Goal: Information Seeking & Learning: Learn about a topic

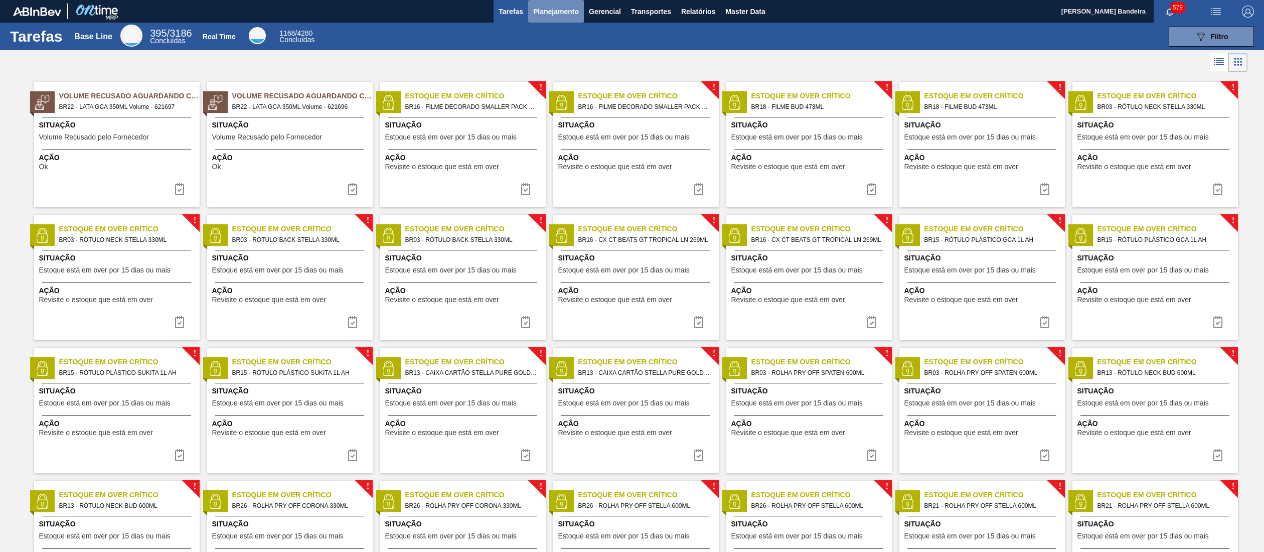
click at [547, 14] on span "Planejamento" at bounding box center [556, 12] width 46 height 12
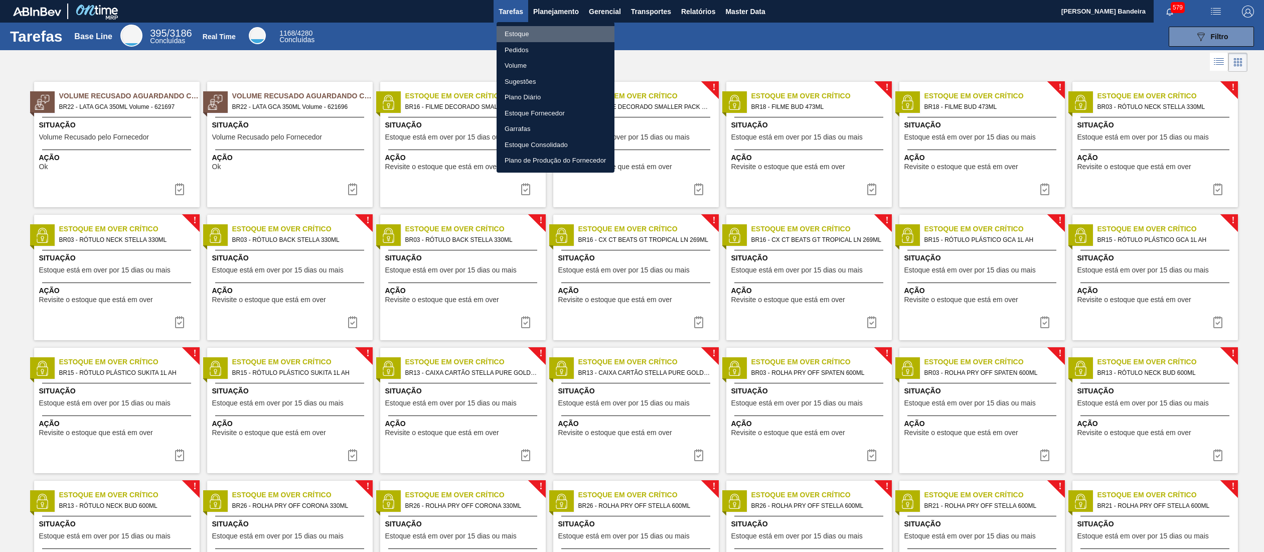
click at [538, 30] on li "Estoque" at bounding box center [555, 34] width 118 height 16
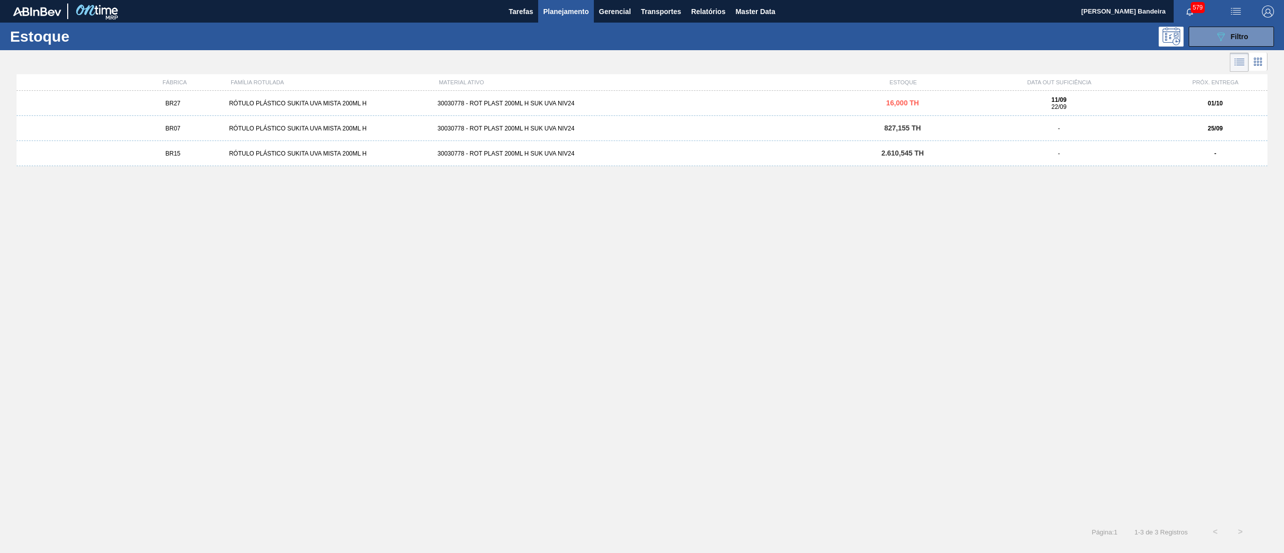
drag, startPoint x: 794, startPoint y: 239, endPoint x: 797, endPoint y: 246, distance: 8.1
click at [797, 240] on div "BR27 RÓTULO PLÁSTICO SUKITA UVA MISTA 200ML H 30030778 - ROT PLAST 200ML H SUK …" at bounding box center [642, 302] width 1250 height 422
click at [562, 21] on button "Planejamento" at bounding box center [566, 11] width 56 height 23
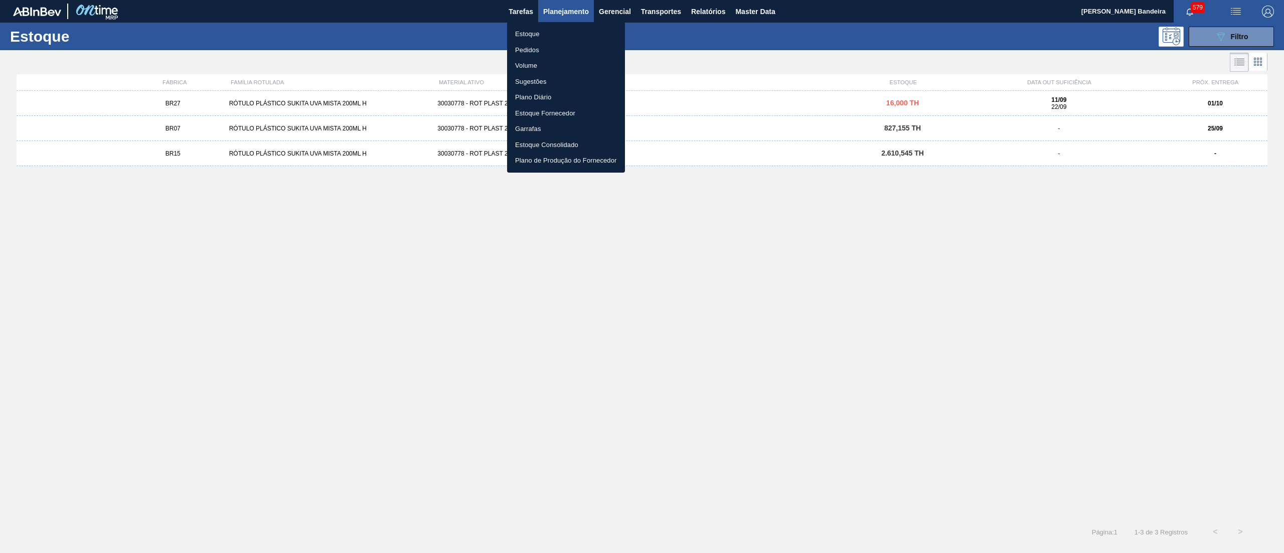
click at [544, 35] on li "Estoque" at bounding box center [566, 34] width 118 height 16
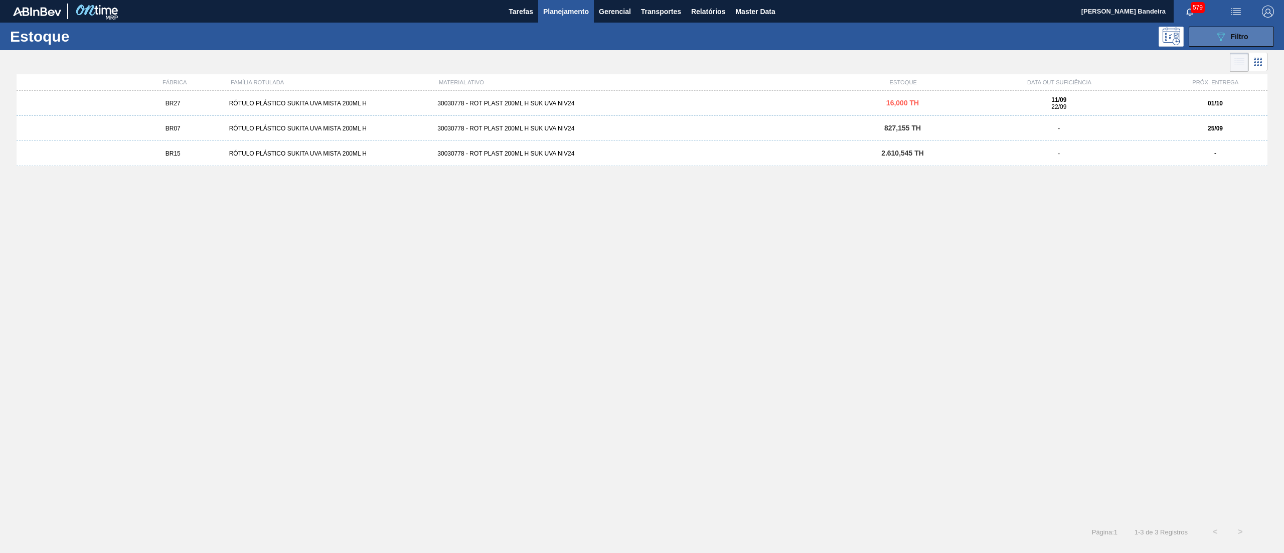
click at [1232, 31] on div "089F7B8B-B2A5-4AFE-B5C0-19BA573D28AC Filtro" at bounding box center [1231, 37] width 34 height 12
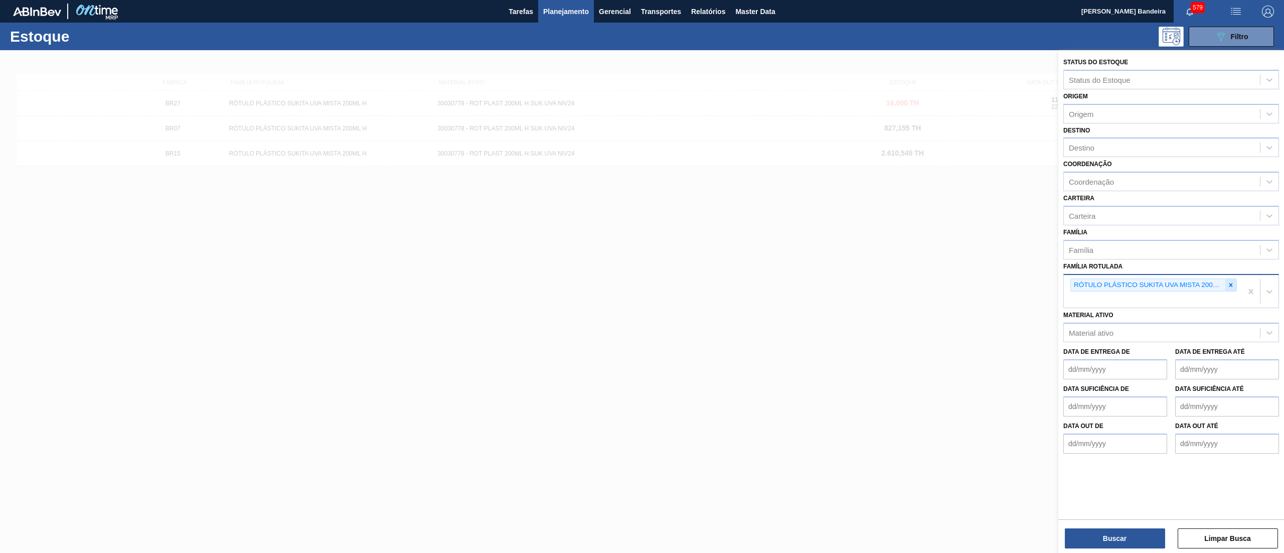
click at [1230, 284] on icon at bounding box center [1230, 284] width 7 height 7
paste Rotulada "RÓTULO PLÁSTICO SUKITA 200ML H"
type Rotulada "RÓTULO PLÁSTICO SUKITA 200ML H"
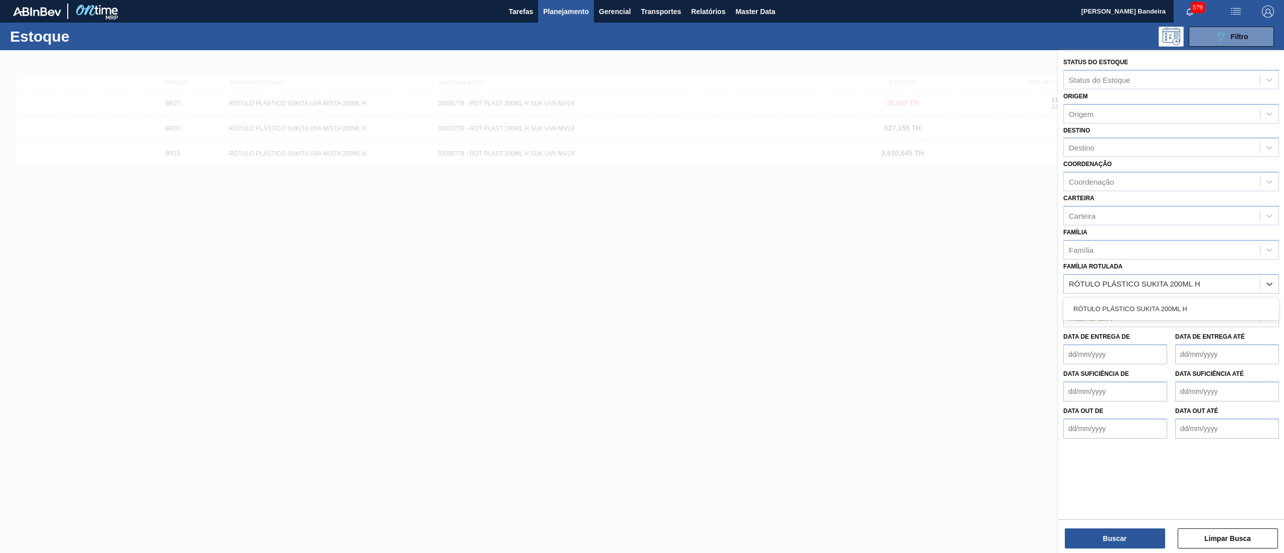
drag, startPoint x: 1179, startPoint y: 300, endPoint x: 1164, endPoint y: 415, distance: 115.9
click at [1178, 302] on div "RÓTULO PLÁSTICO SUKITA 200ML H" at bounding box center [1171, 308] width 216 height 19
click at [1096, 538] on button "Buscar" at bounding box center [1114, 538] width 100 height 20
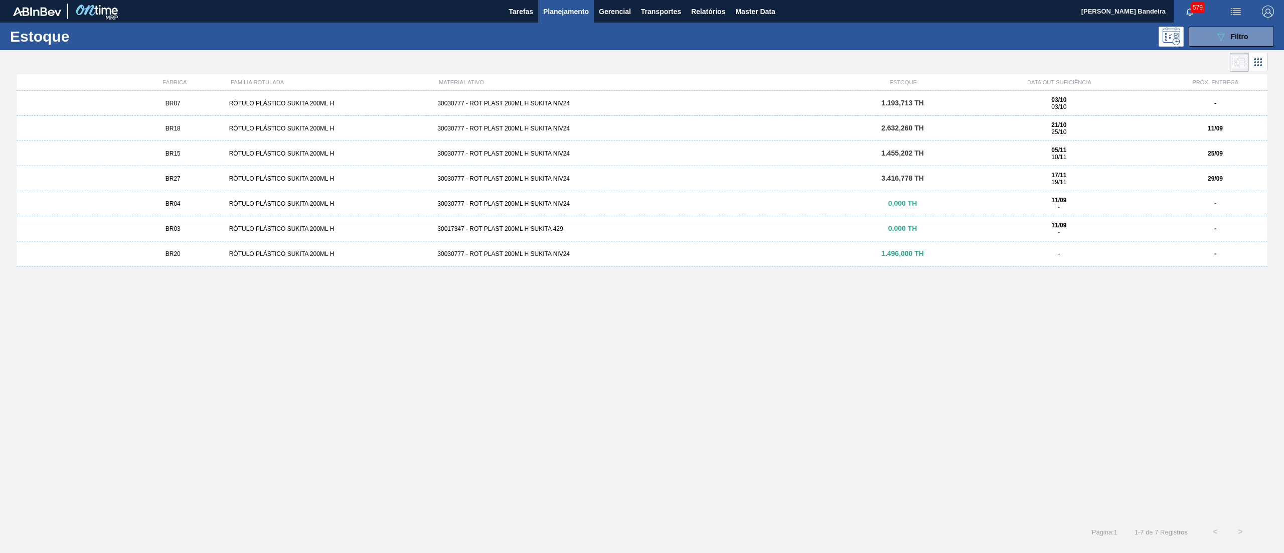
click at [623, 106] on div "30030777 - ROT PLAST 200ML H SUKITA NIV24" at bounding box center [641, 103] width 417 height 7
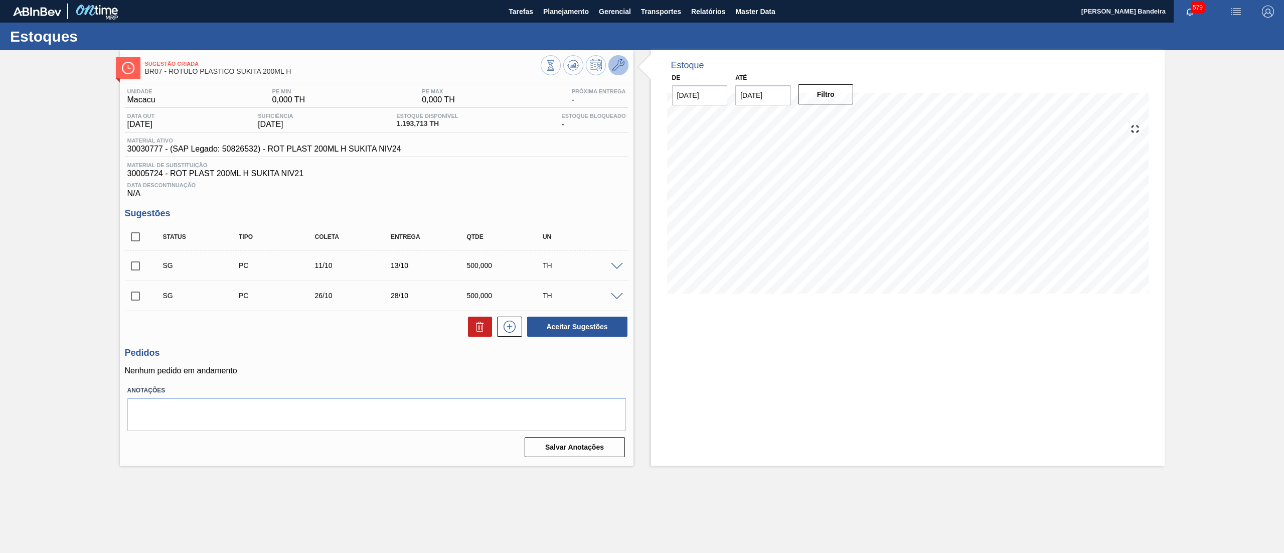
click at [618, 61] on icon at bounding box center [618, 65] width 12 height 12
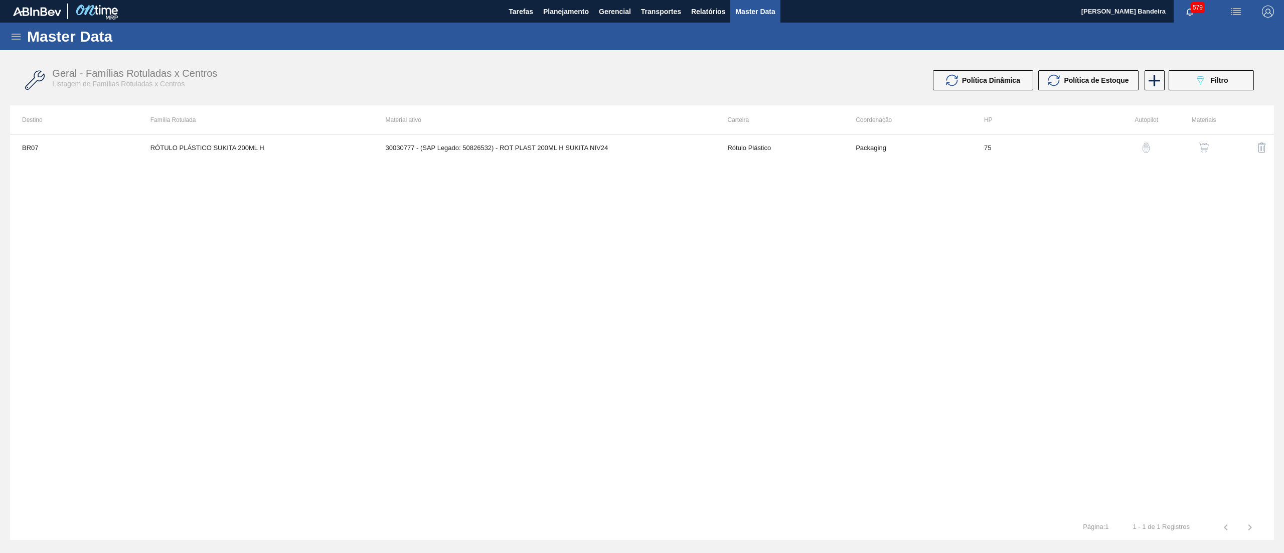
click at [1202, 147] on img "button" at bounding box center [1203, 147] width 10 height 10
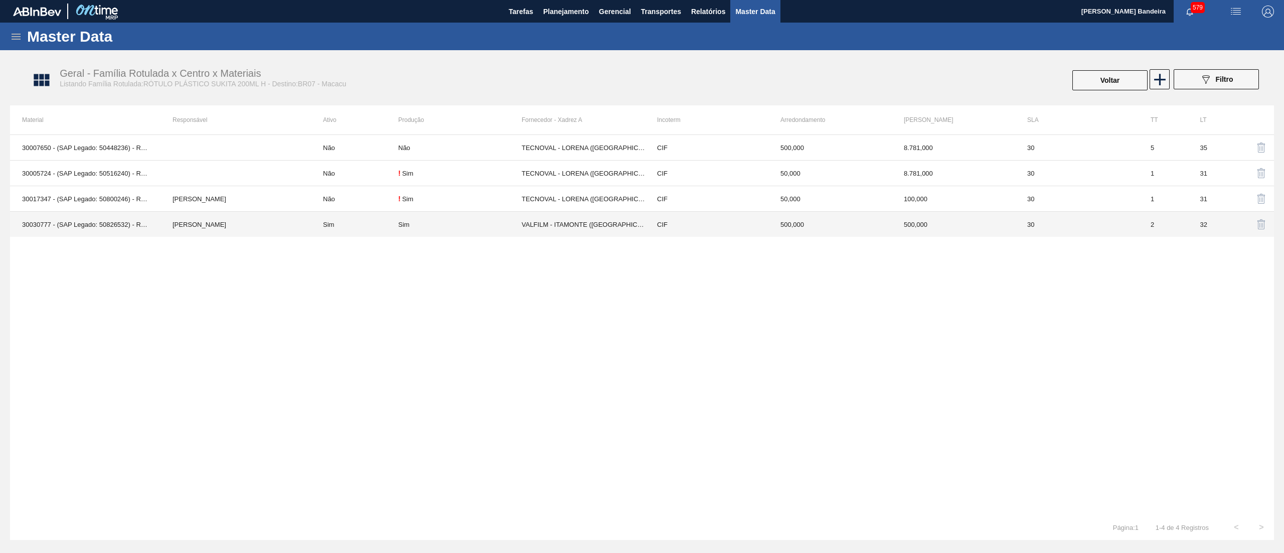
click at [493, 230] on td "Sim" at bounding box center [459, 225] width 123 height 26
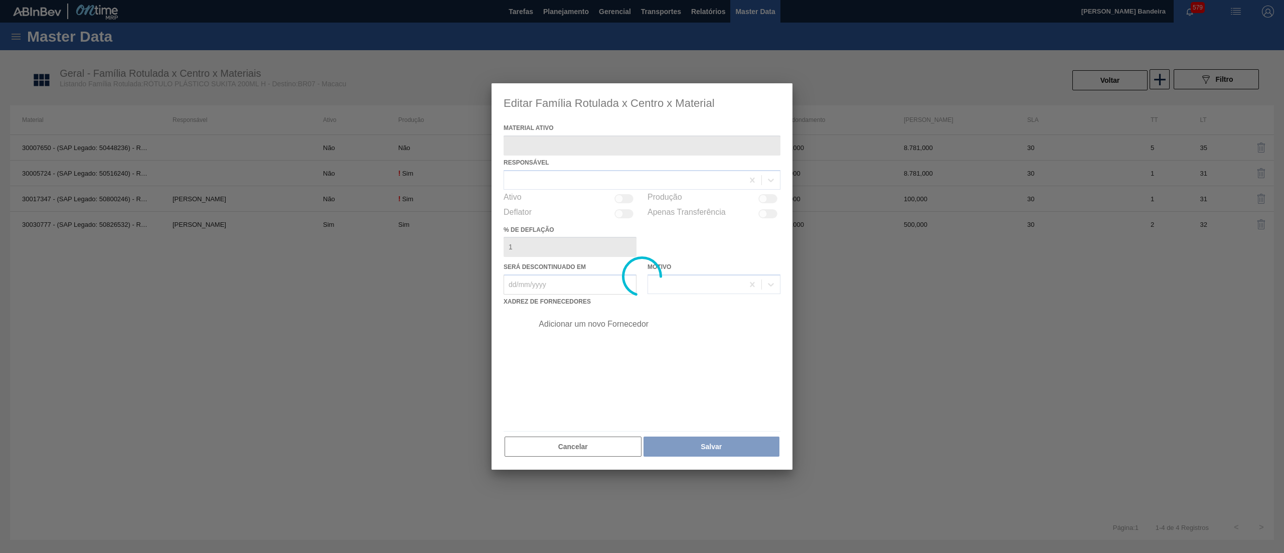
type ativo "30030777 - (SAP Legado: 50826532) - ROT PLAST 200ML H SUKITA NIV24"
checkbox input "true"
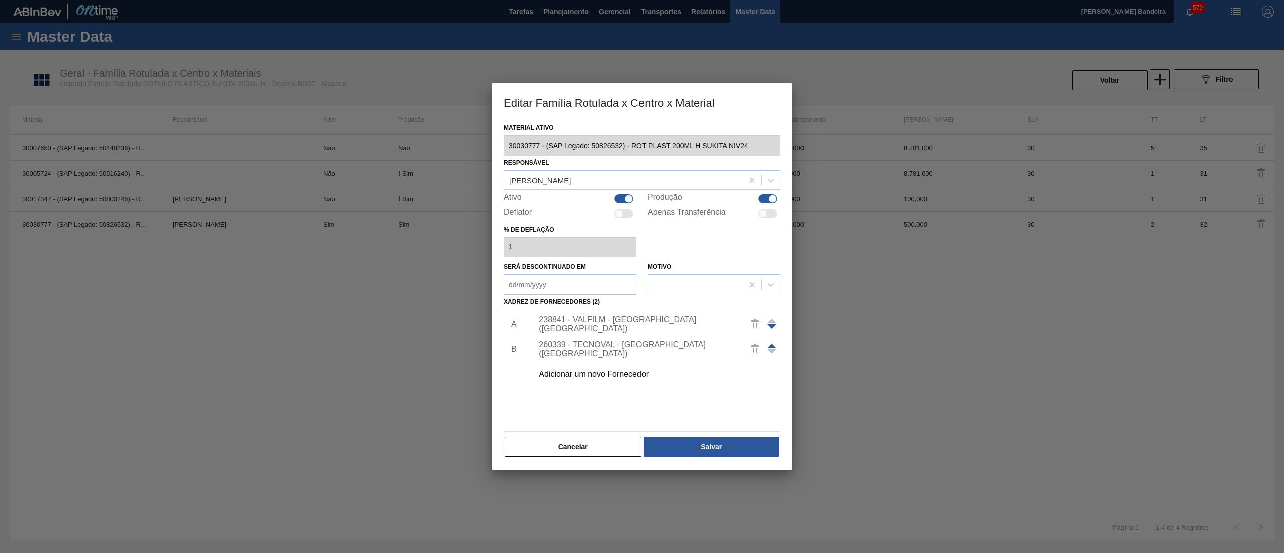
click at [586, 318] on div "238841 - VALFILM - [GEOGRAPHIC_DATA] ([GEOGRAPHIC_DATA])" at bounding box center [636, 324] width 197 height 18
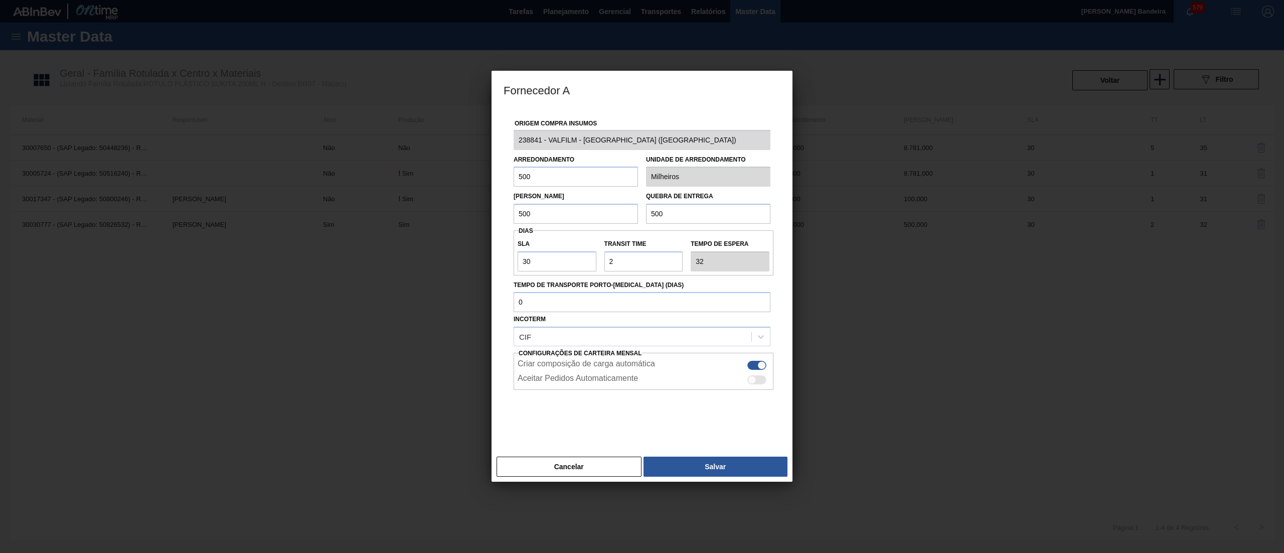
click at [497, 138] on div "Origem Compra Insumos 238841 - VALFILM - [GEOGRAPHIC_DATA] ([GEOGRAPHIC_DATA]) …" at bounding box center [641, 280] width 301 height 344
click at [573, 473] on button "Cancelar" at bounding box center [568, 466] width 145 height 20
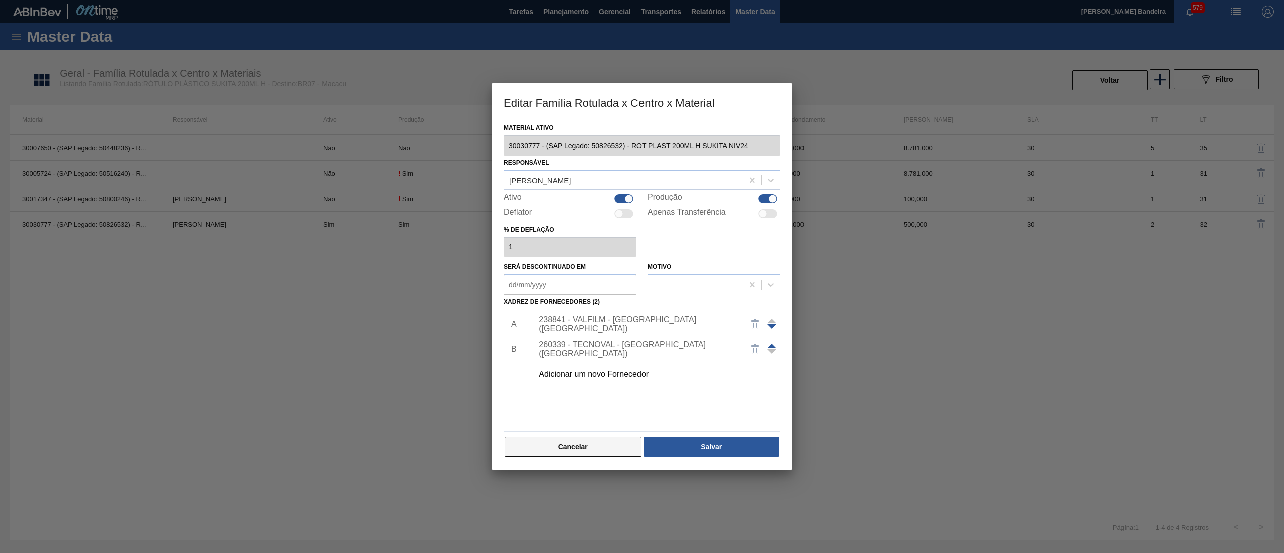
click at [583, 449] on button "Cancelar" at bounding box center [572, 446] width 137 height 20
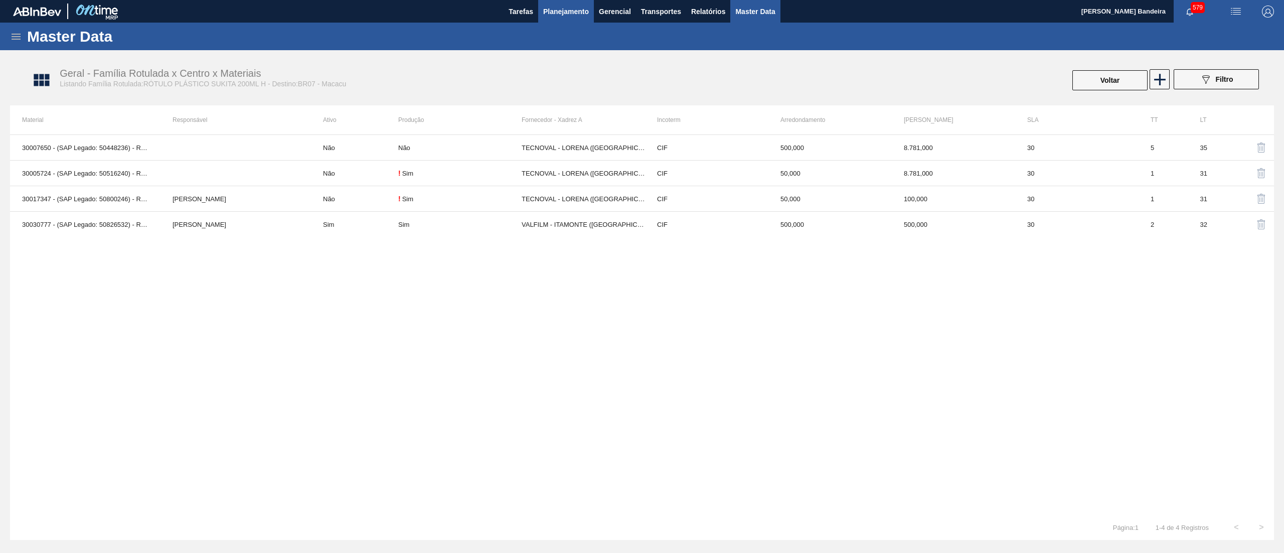
click at [560, 18] on button "Planejamento" at bounding box center [566, 11] width 56 height 23
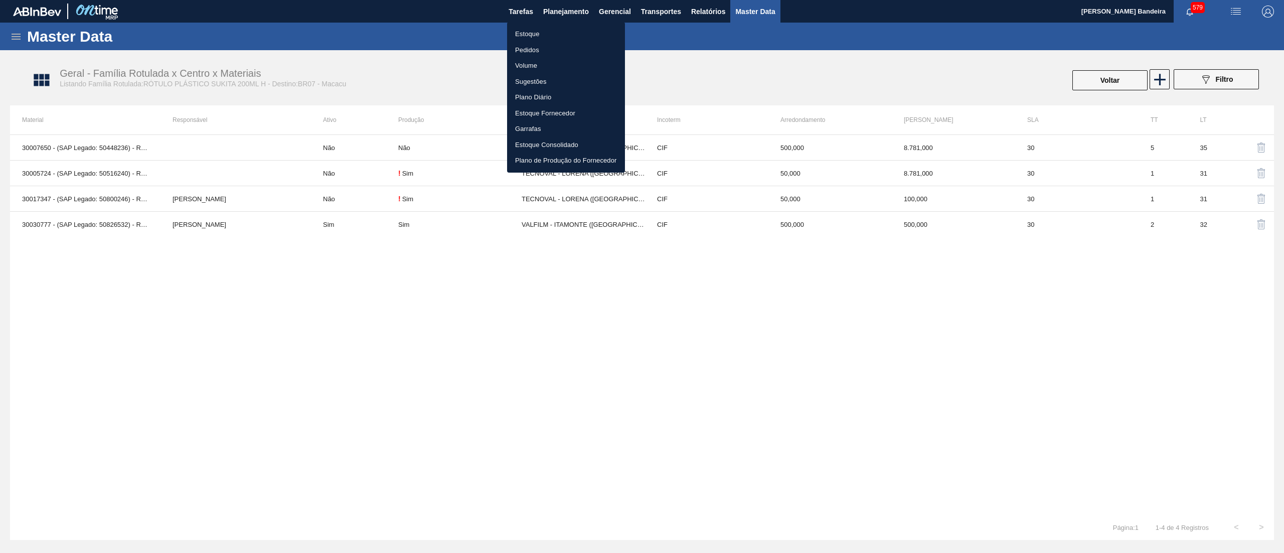
click at [557, 28] on li "Estoque" at bounding box center [566, 34] width 118 height 16
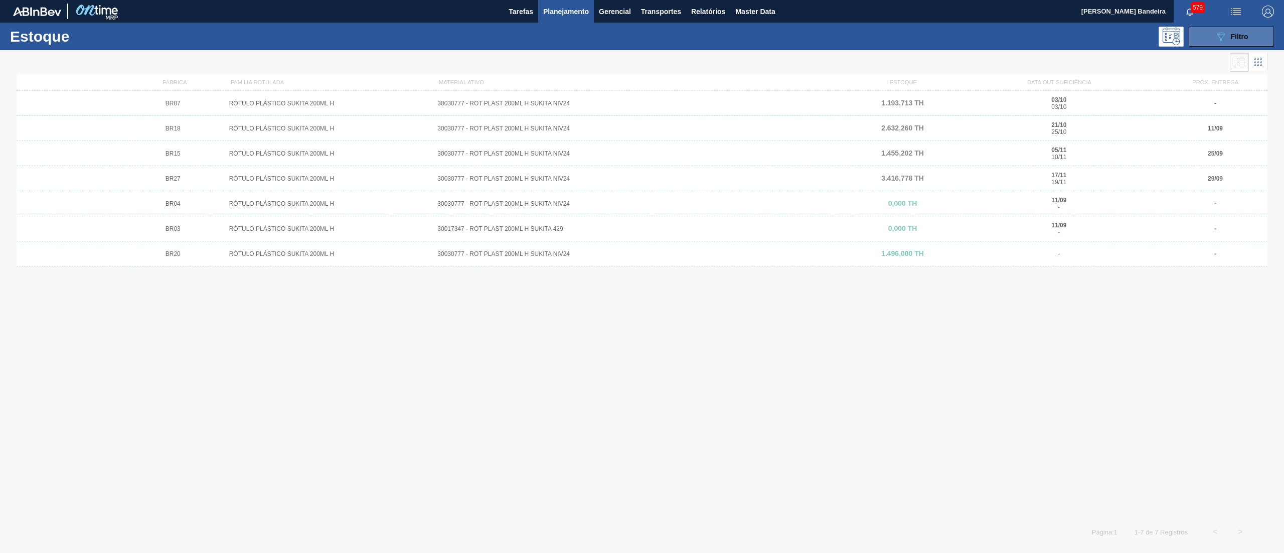
click at [1206, 41] on button "089F7B8B-B2A5-4AFE-B5C0-19BA573D28AC Filtro" at bounding box center [1230, 37] width 85 height 20
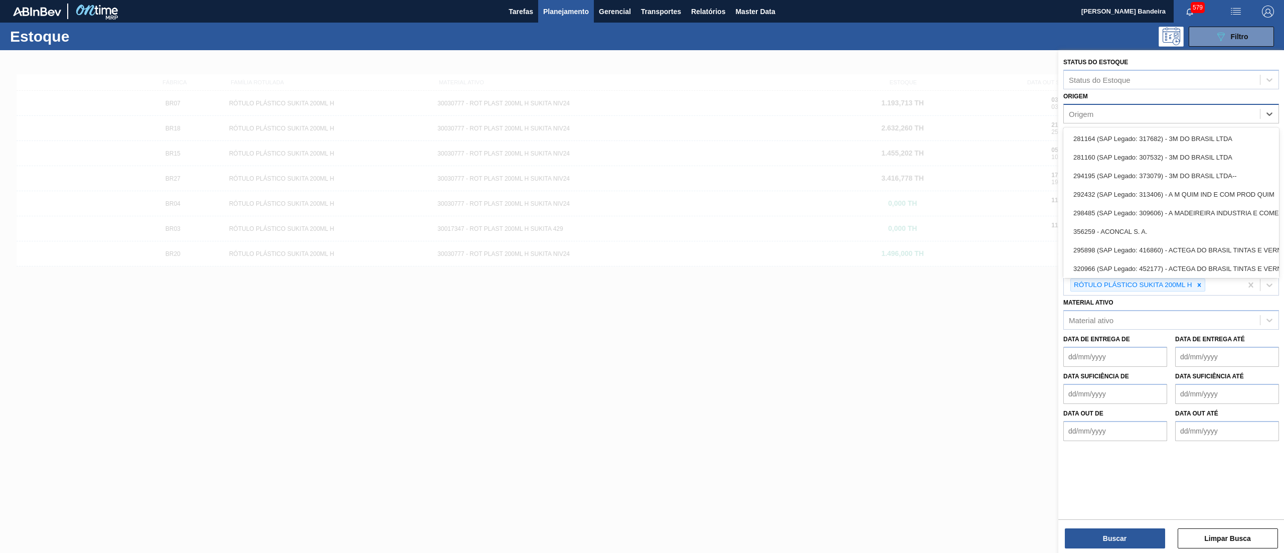
click at [1092, 114] on div "Origem" at bounding box center [1080, 113] width 25 height 9
paste input "238841"
type input "238841"
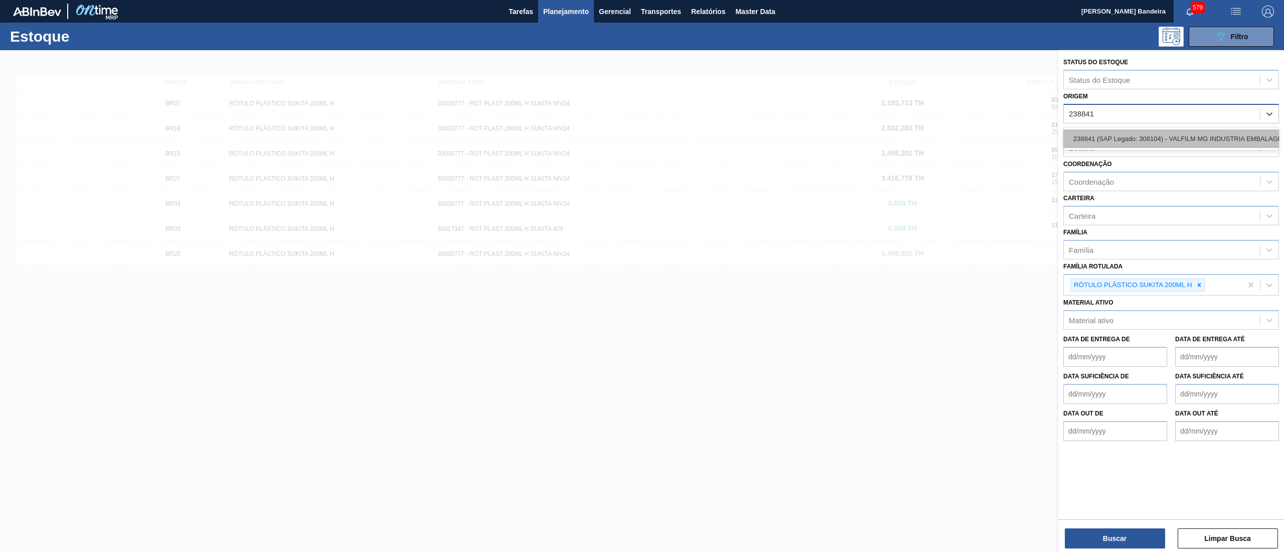
click at [1108, 138] on div "238841 (SAP Legado: 308104) - VALFILM MG INDUSTRIA EMBALAGENS" at bounding box center [1171, 138] width 216 height 19
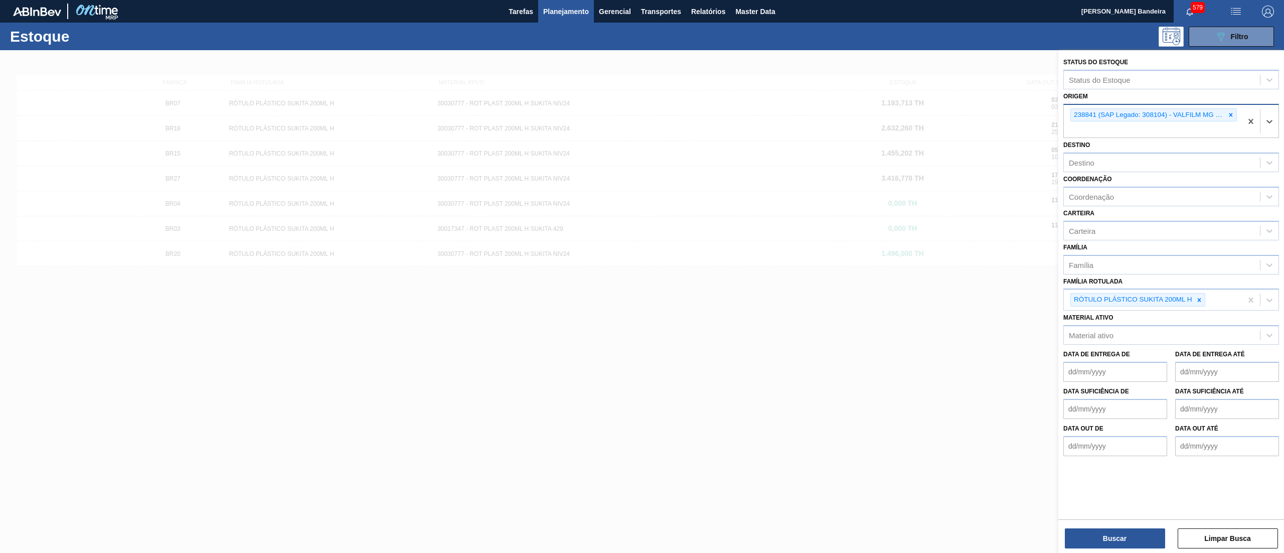
paste input "290872"
type input "290872"
click at [1145, 151] on div "290872 (SAP Legado: 367563) - CONVERPLAST EMBALAGENS LTDA" at bounding box center [1171, 153] width 216 height 19
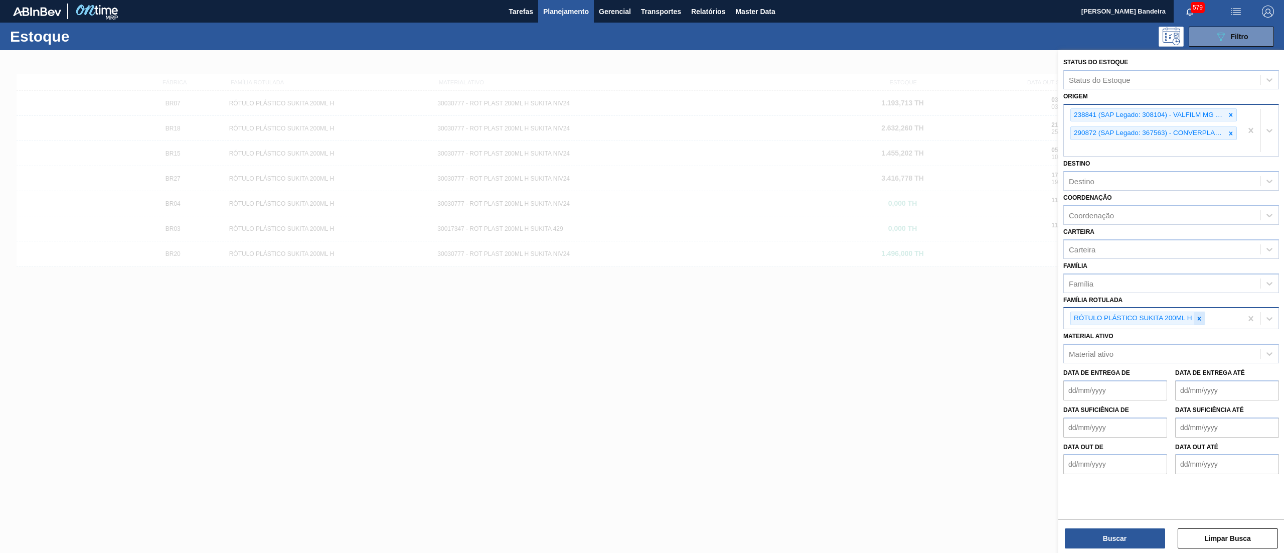
click at [1200, 315] on icon at bounding box center [1198, 318] width 7 height 7
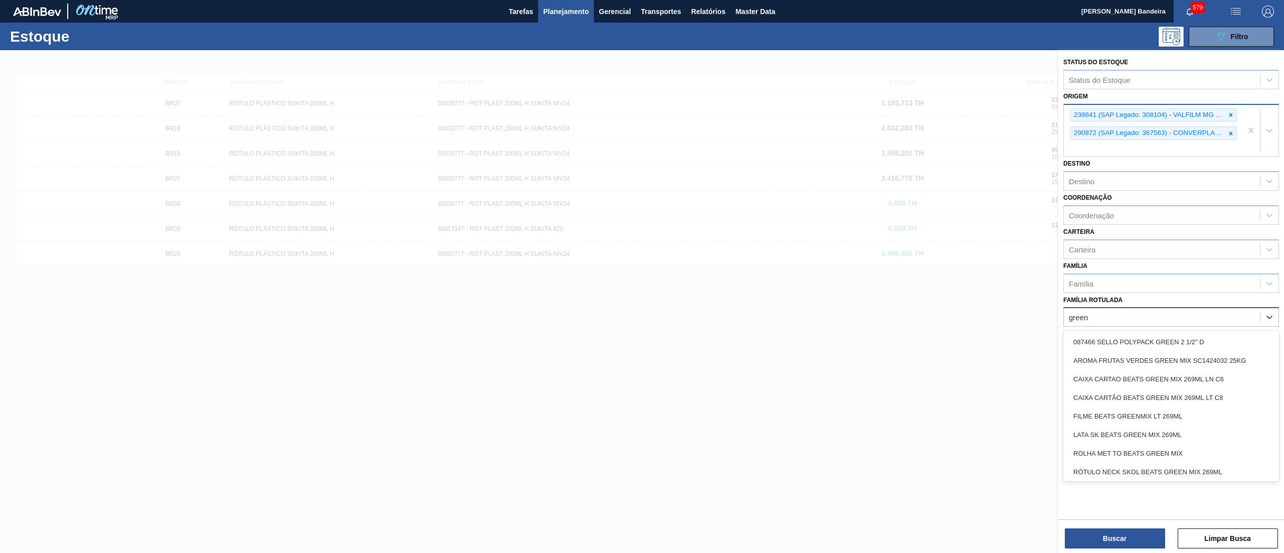
type Rotulada "greenm"
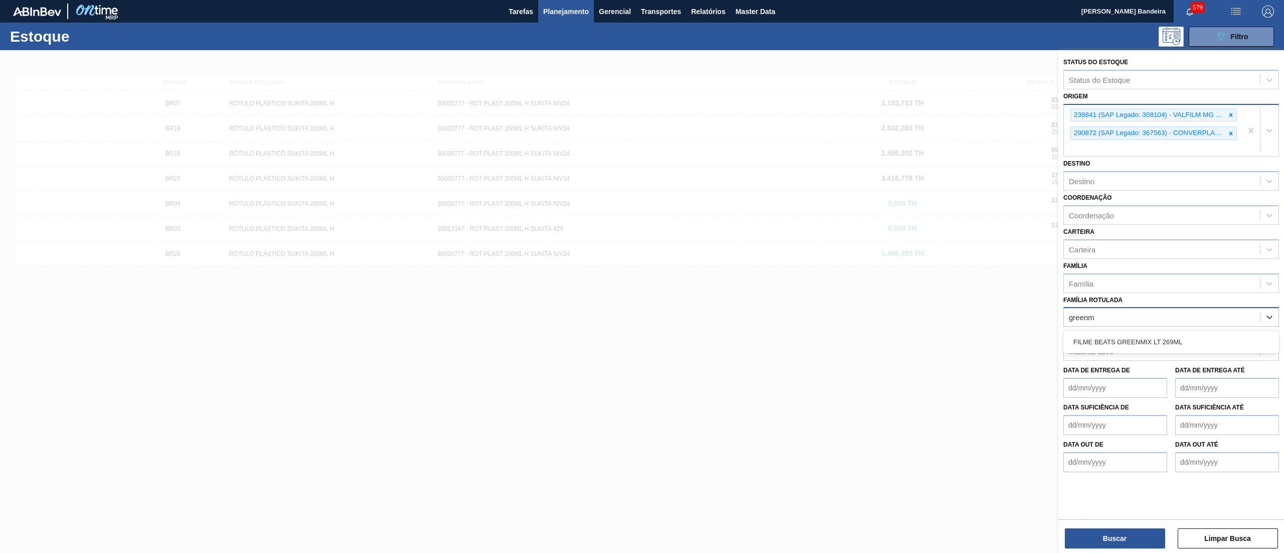
click at [1174, 338] on div "FILME BEATS GREENMIX LT 269ML" at bounding box center [1171, 341] width 216 height 19
drag, startPoint x: 1231, startPoint y: 132, endPoint x: 1230, endPoint y: 106, distance: 26.6
click at [1231, 128] on div at bounding box center [1230, 133] width 11 height 13
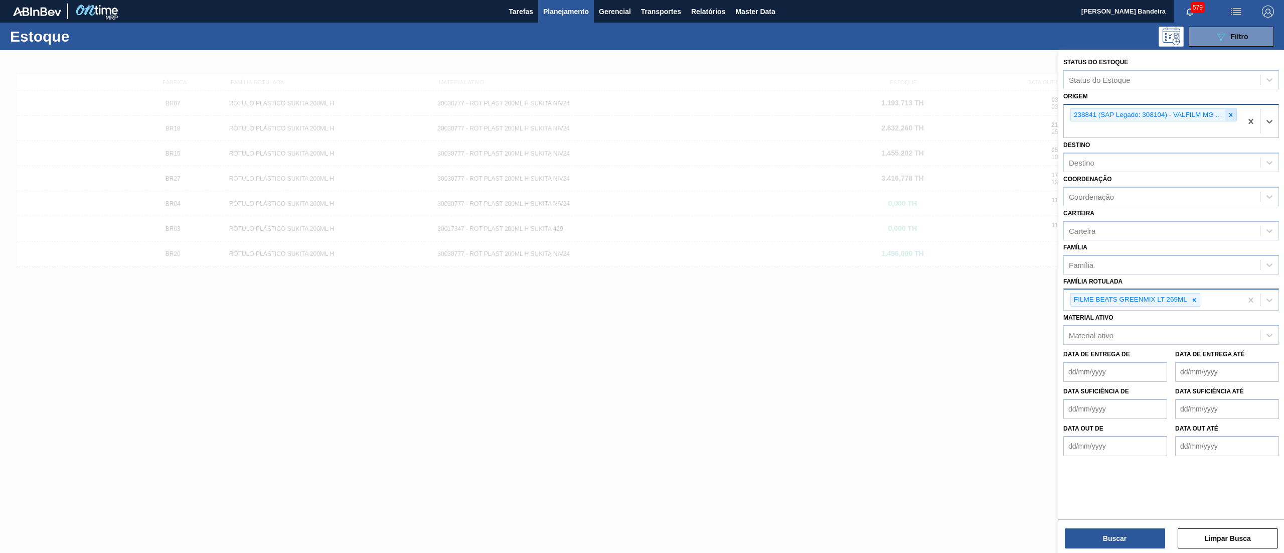
click at [1228, 113] on icon at bounding box center [1230, 114] width 7 height 7
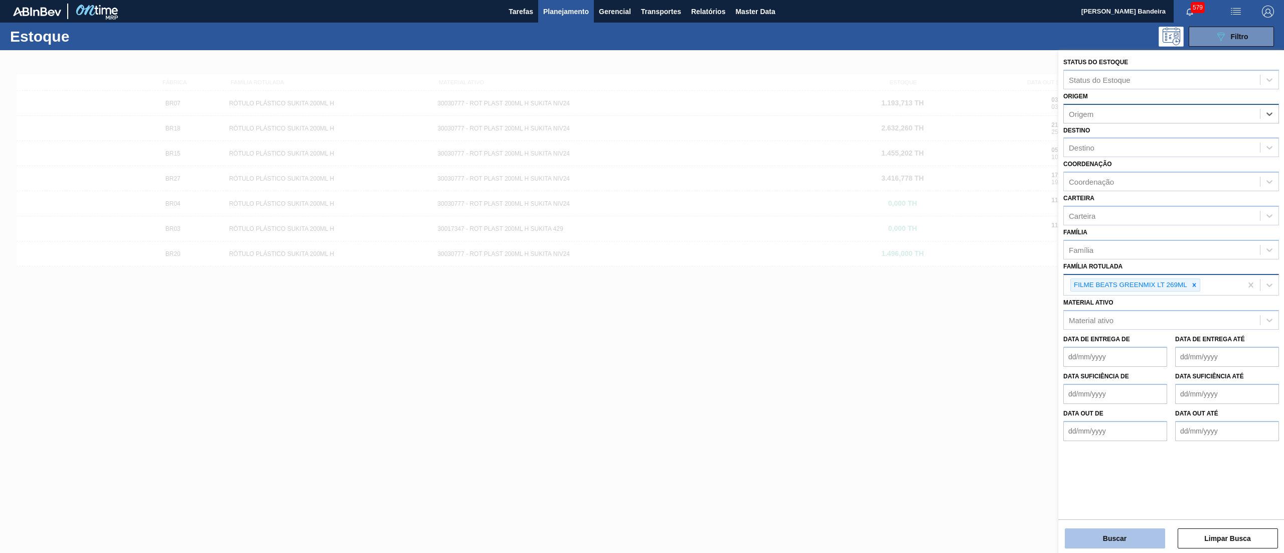
click at [1092, 529] on button "Buscar" at bounding box center [1114, 538] width 100 height 20
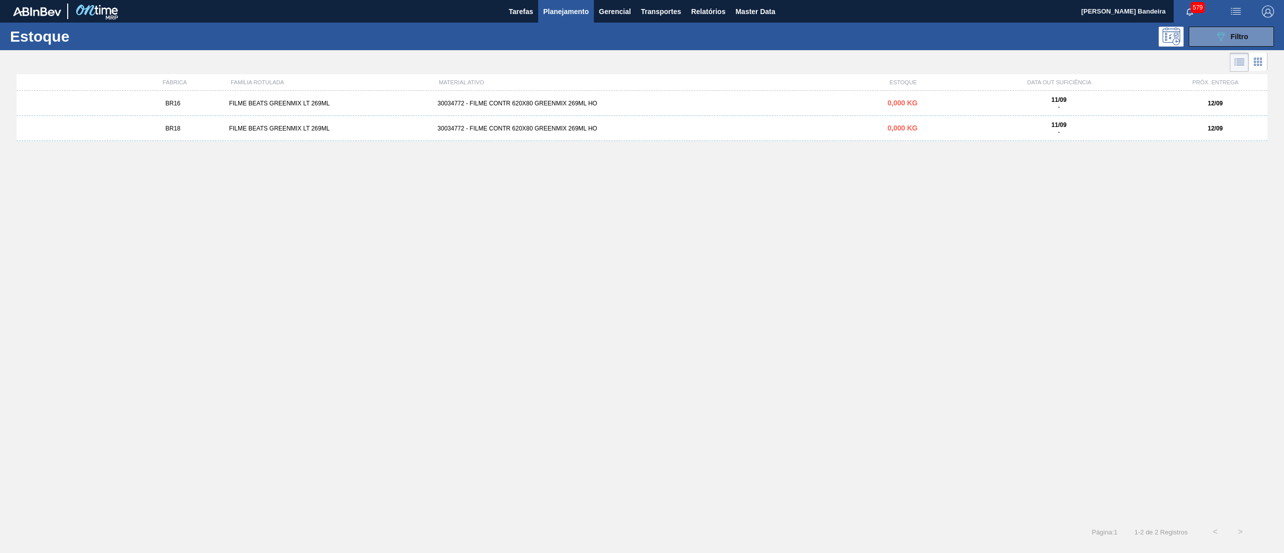
click at [723, 127] on div "30034772 - FILME CONTR 620X80 GREENMIX 269ML HO" at bounding box center [641, 128] width 417 height 7
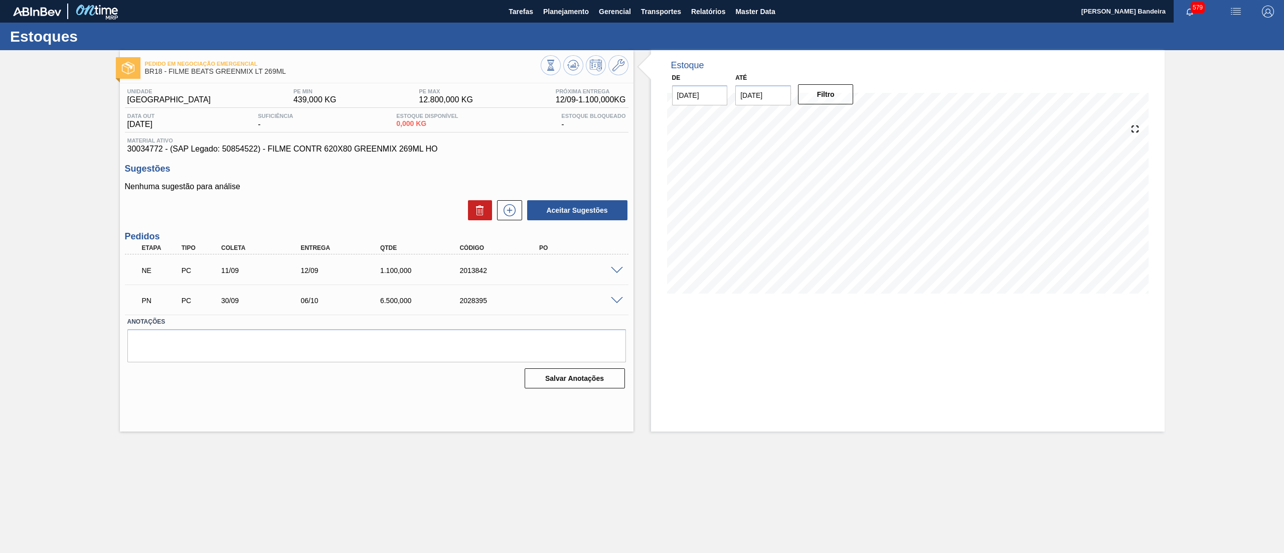
click at [620, 269] on span at bounding box center [617, 271] width 12 height 8
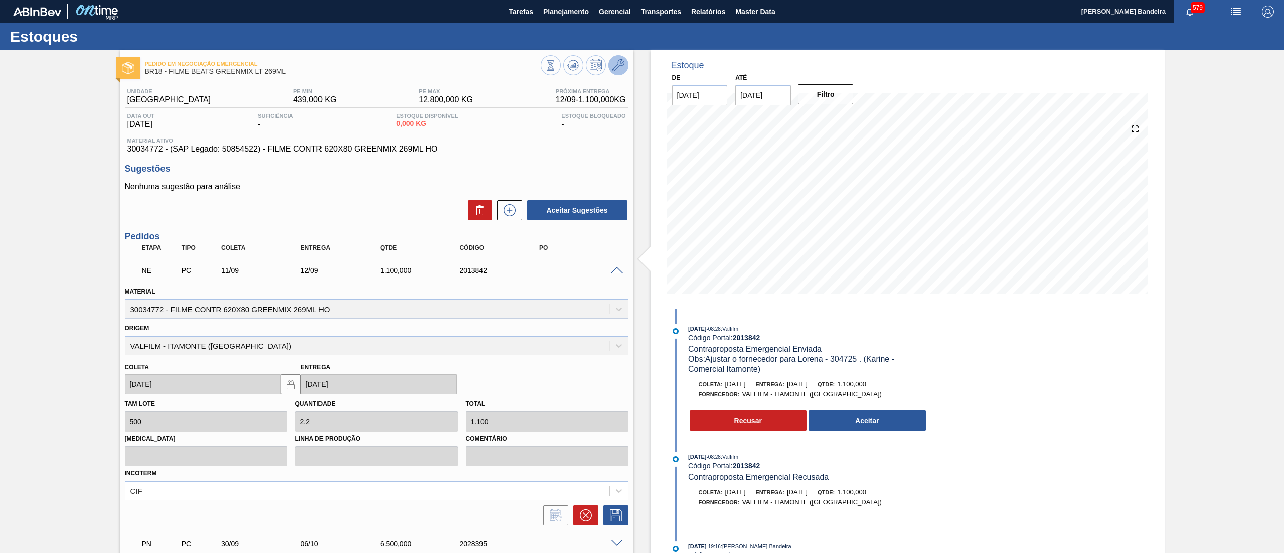
click at [622, 60] on icon at bounding box center [618, 65] width 12 height 12
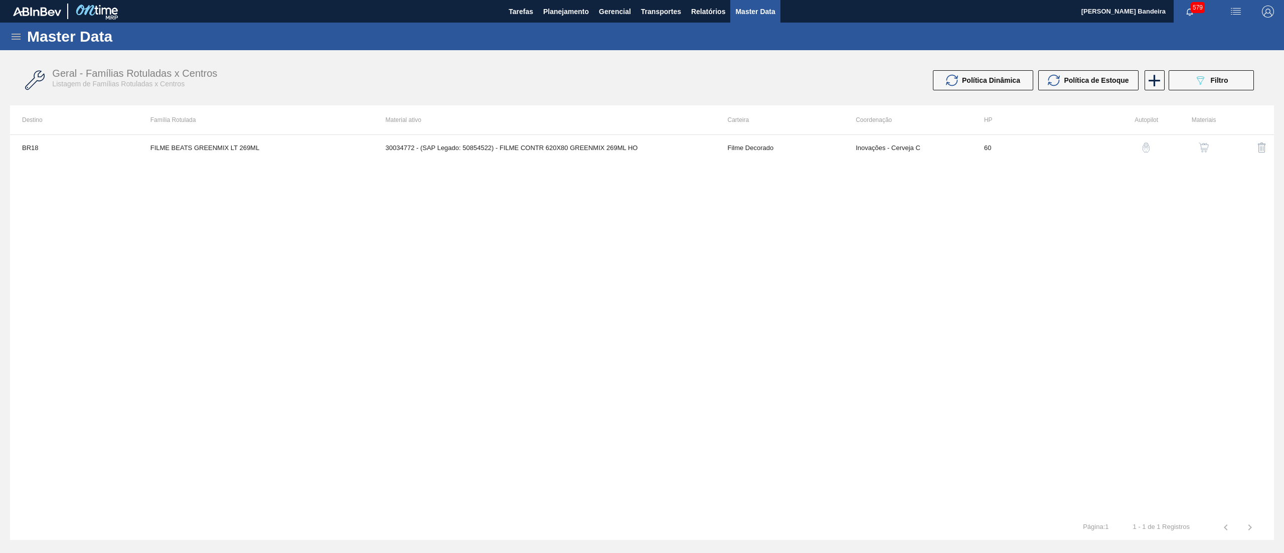
click at [1198, 148] on img "button" at bounding box center [1203, 147] width 10 height 10
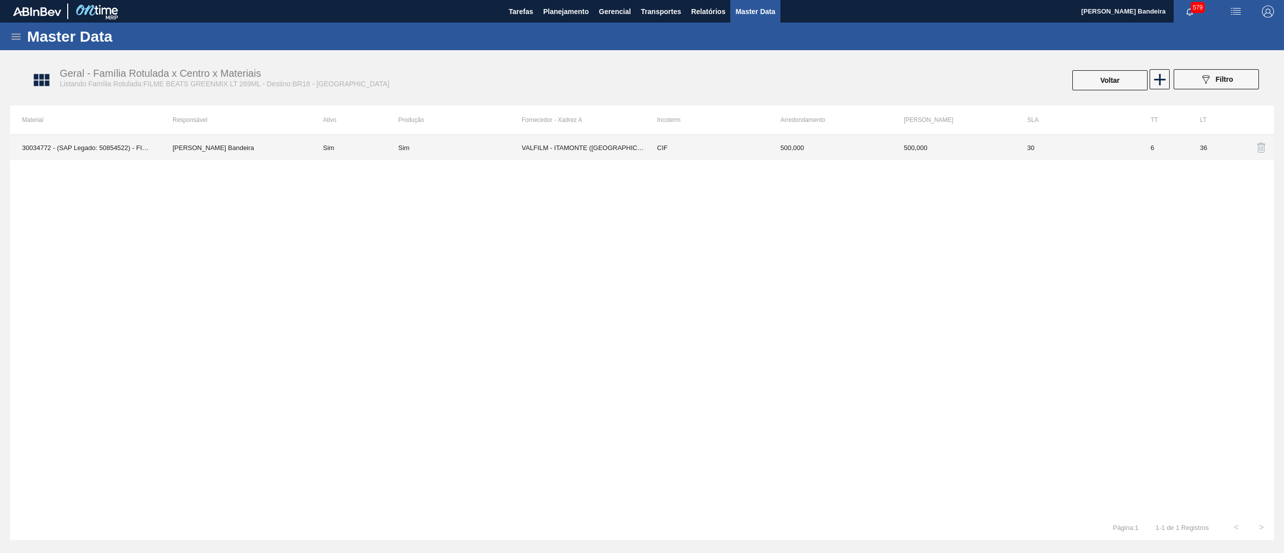
click at [674, 158] on td "CIF" at bounding box center [706, 147] width 123 height 25
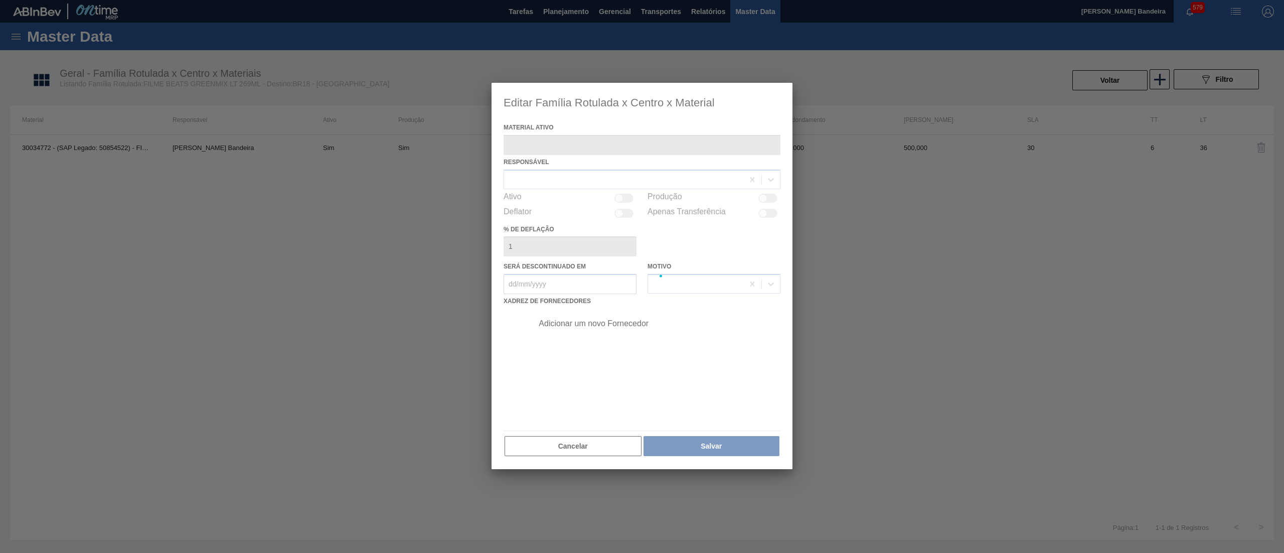
type ativo "30034772 - (SAP Legado: 50854522) - FILME CONTR 620X80 GREENMIX 269ML HO"
checkbox input "true"
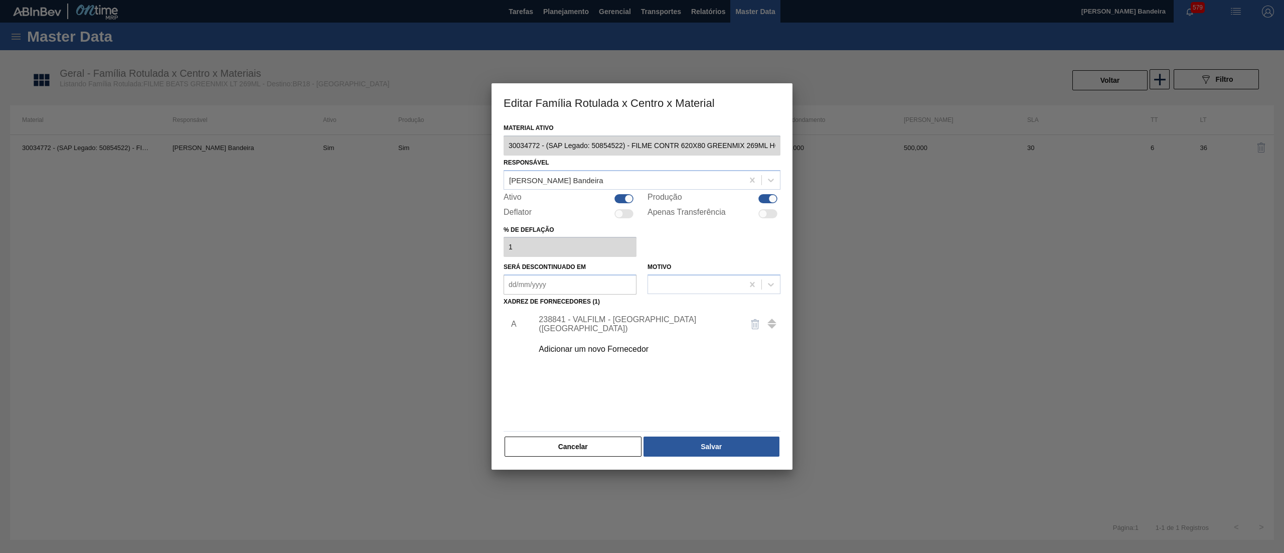
click at [618, 343] on div "Adicionar um novo Fornecedor" at bounding box center [653, 348] width 253 height 25
click at [627, 351] on div "Adicionar um novo Fornecedor" at bounding box center [636, 348] width 197 height 9
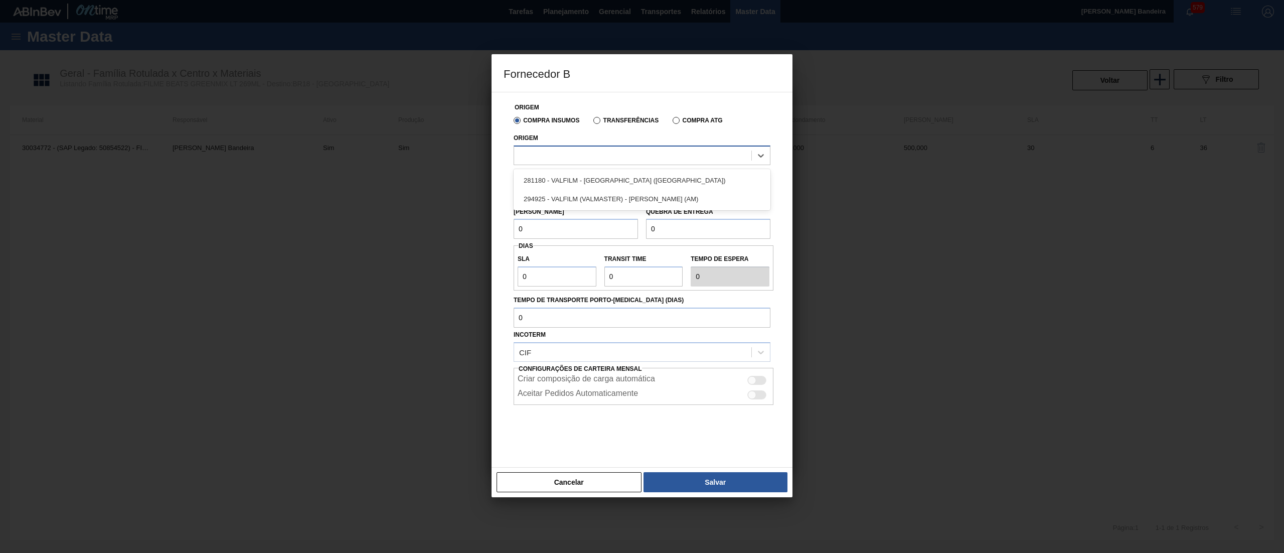
click at [604, 162] on div at bounding box center [632, 155] width 237 height 15
click at [638, 182] on div "281180 - VALFILM - [GEOGRAPHIC_DATA] ([GEOGRAPHIC_DATA])" at bounding box center [641, 180] width 257 height 19
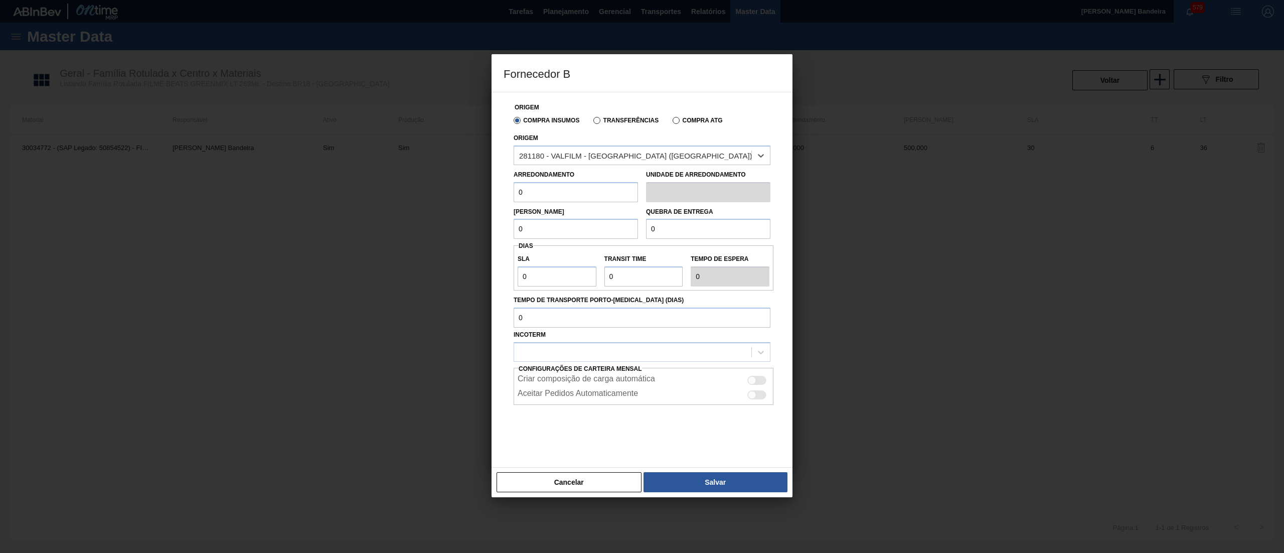
drag, startPoint x: 533, startPoint y: 199, endPoint x: 459, endPoint y: 203, distance: 74.3
click at [459, 203] on div "Fornecedor B Origem Compra Insumos Transferências Compra ATG Origem option 2811…" at bounding box center [642, 276] width 1284 height 553
drag, startPoint x: 541, startPoint y: 194, endPoint x: 468, endPoint y: 188, distance: 73.0
click at [468, 188] on div "Fornecedor B Origem Compra Insumos Transferências Compra ATG Origem 281180 - VA…" at bounding box center [642, 276] width 1284 height 553
type input "500"
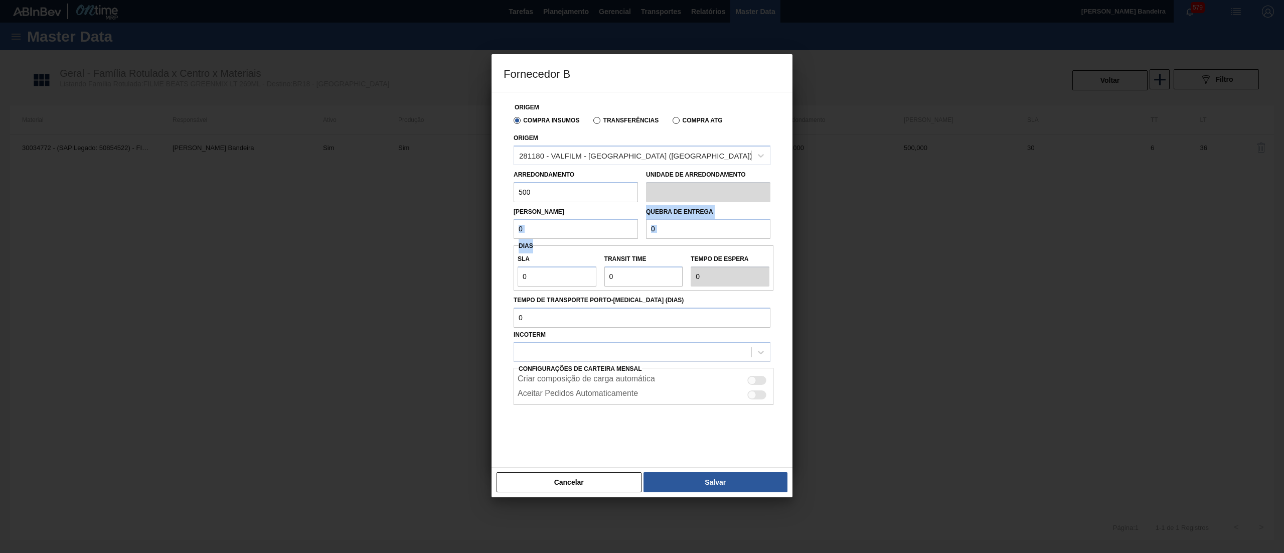
drag, startPoint x: 533, startPoint y: 238, endPoint x: 528, endPoint y: 236, distance: 5.9
click at [528, 236] on div "Origem Compra Insumos Transferências Compra ATG Origem 281180 - VALFILM - [GEOG…" at bounding box center [641, 273] width 277 height 363
click at [538, 231] on input "0" at bounding box center [575, 229] width 124 height 20
drag, startPoint x: 494, startPoint y: 224, endPoint x: 614, endPoint y: 228, distance: 119.9
click at [470, 224] on div "Fornecedor B Origem Compra Insumos Transferências Compra ATG Origem 281180 - VA…" at bounding box center [642, 276] width 1284 height 553
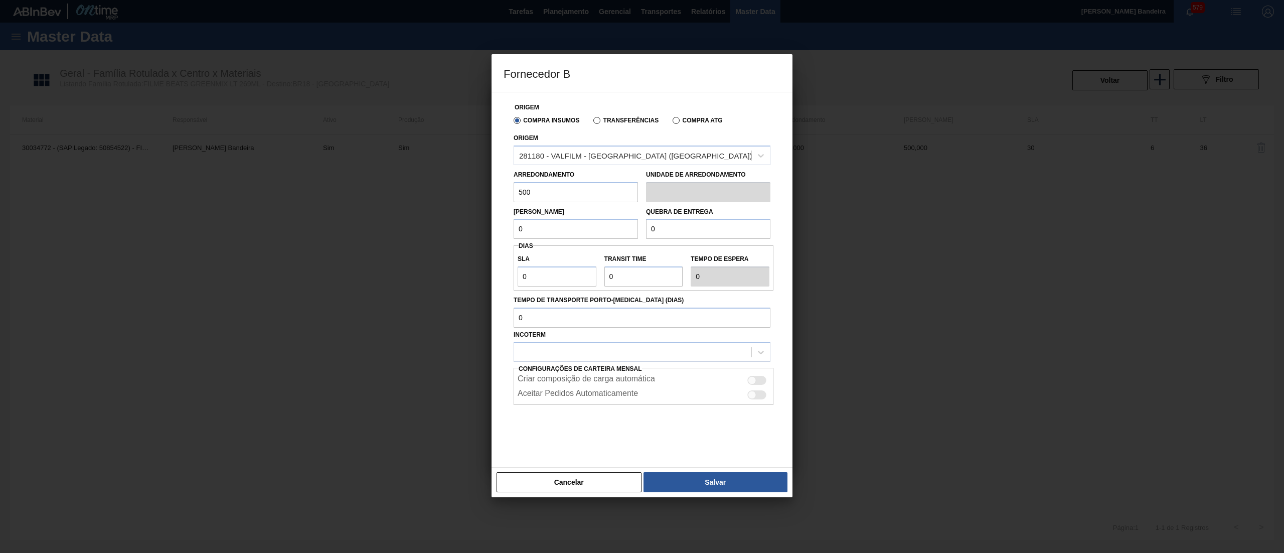
paste input "50"
type input "500"
drag, startPoint x: 700, startPoint y: 230, endPoint x: 578, endPoint y: 228, distance: 122.3
click at [578, 228] on div "Lote Mínimo 500 Quebra de entrega 0" at bounding box center [641, 220] width 265 height 37
paste input "50"
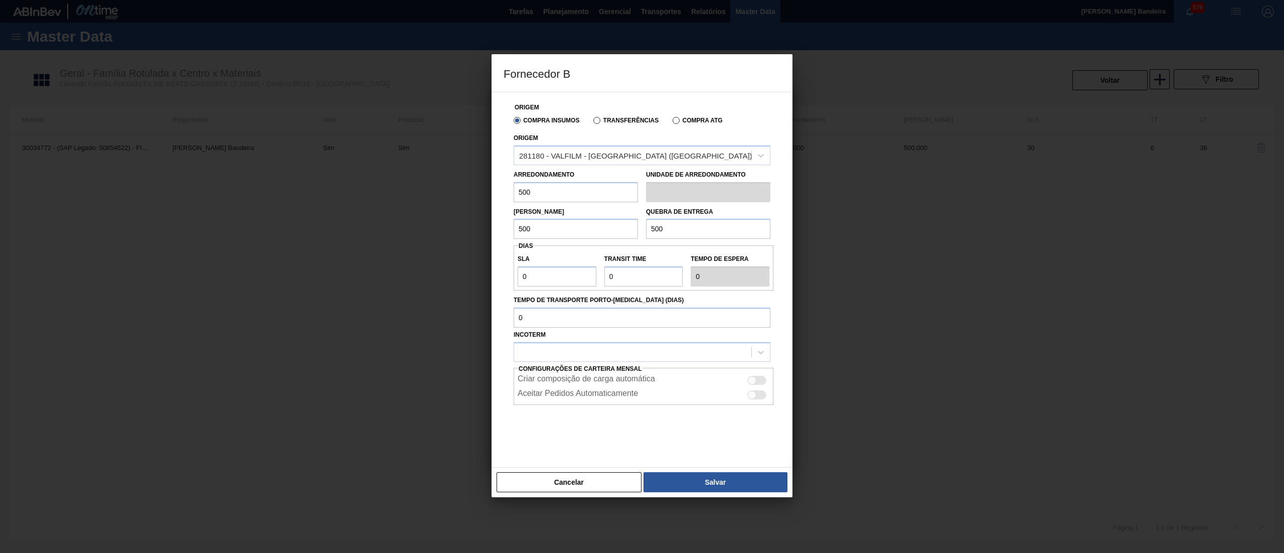
type input "500"
drag, startPoint x: 548, startPoint y: 274, endPoint x: 486, endPoint y: 271, distance: 61.8
click at [486, 271] on div "Fornecedor B Origem Compra Insumos Transferências Compra ATG Origem 281180 - VA…" at bounding box center [642, 276] width 1284 height 553
type input "3"
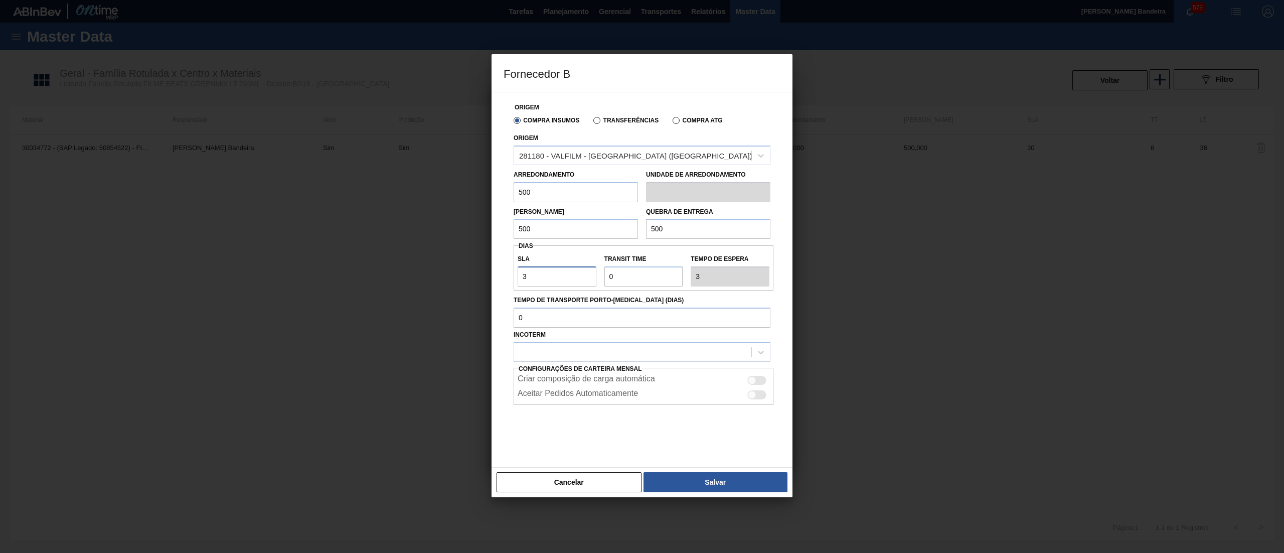
type input "30"
drag, startPoint x: 642, startPoint y: 276, endPoint x: 570, endPoint y: 270, distance: 72.5
click at [570, 270] on div "SLA 30 Transit Time Tempo de espera 30" at bounding box center [643, 267] width 260 height 37
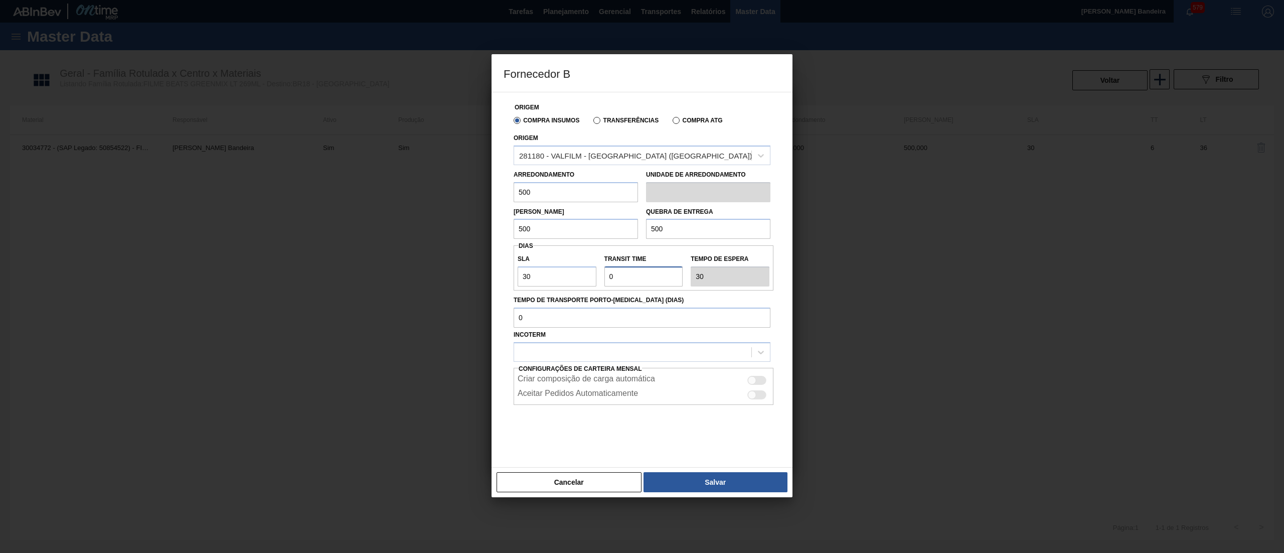
type input "2"
type input "32"
drag, startPoint x: 640, startPoint y: 280, endPoint x: 573, endPoint y: 280, distance: 67.2
click at [573, 280] on div "SLA 30 Transit Time Tempo de espera 32" at bounding box center [643, 267] width 260 height 37
type input "5"
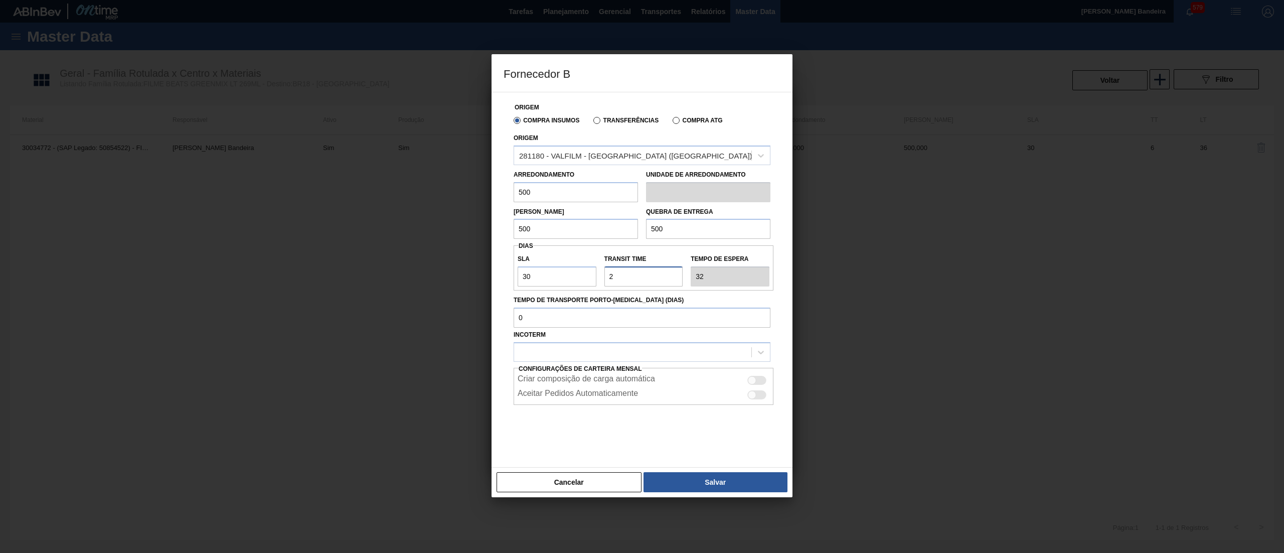
type input "35"
type input "5"
click at [556, 363] on div "Origem Compra Insumos Transferências Compra ATG Origem 281180 - VALFILM - [GEOG…" at bounding box center [641, 273] width 277 height 363
click at [552, 381] on div "CIF" at bounding box center [641, 377] width 257 height 19
click at [696, 485] on button "Salvar" at bounding box center [715, 482] width 144 height 20
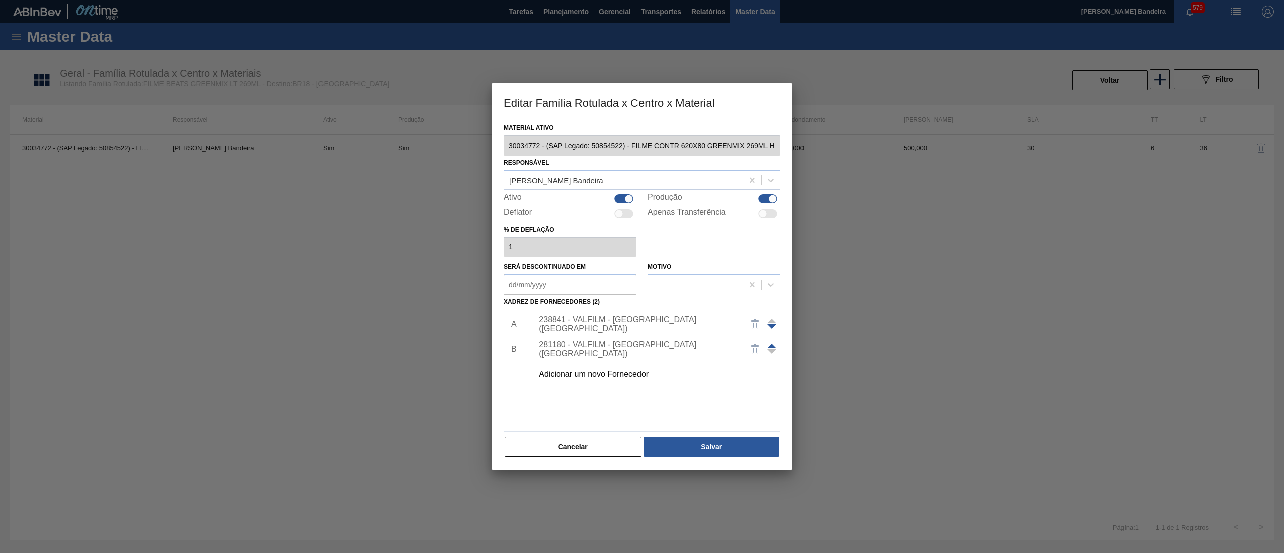
click at [772, 347] on div at bounding box center [771, 349] width 9 height 24
click at [772, 341] on div at bounding box center [771, 349] width 9 height 24
click at [767, 341] on div at bounding box center [771, 349] width 9 height 24
click at [771, 341] on div at bounding box center [771, 349] width 9 height 24
click at [775, 345] on span at bounding box center [771, 345] width 9 height 5
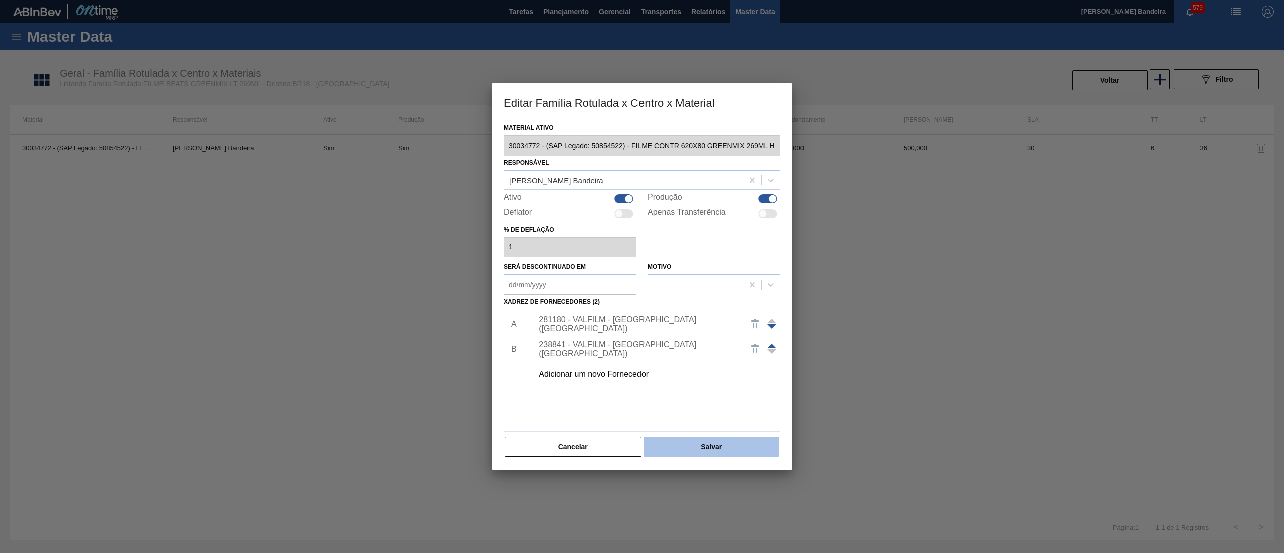
click at [718, 444] on button "Salvar" at bounding box center [711, 446] width 136 height 20
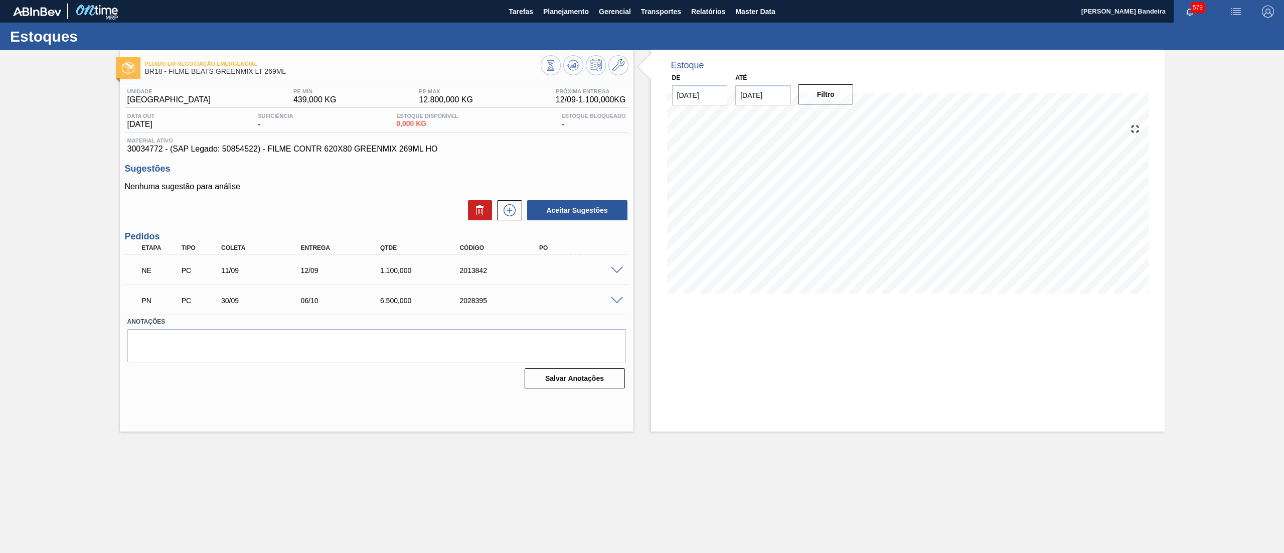
click at [615, 268] on span at bounding box center [617, 271] width 12 height 8
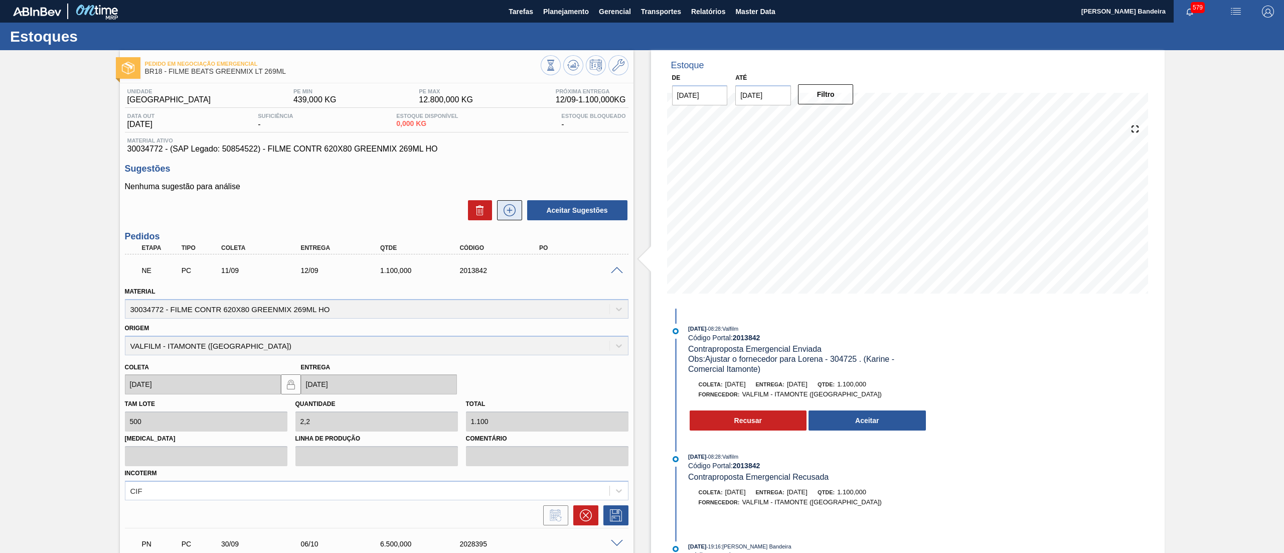
click at [507, 216] on icon at bounding box center [509, 210] width 16 height 12
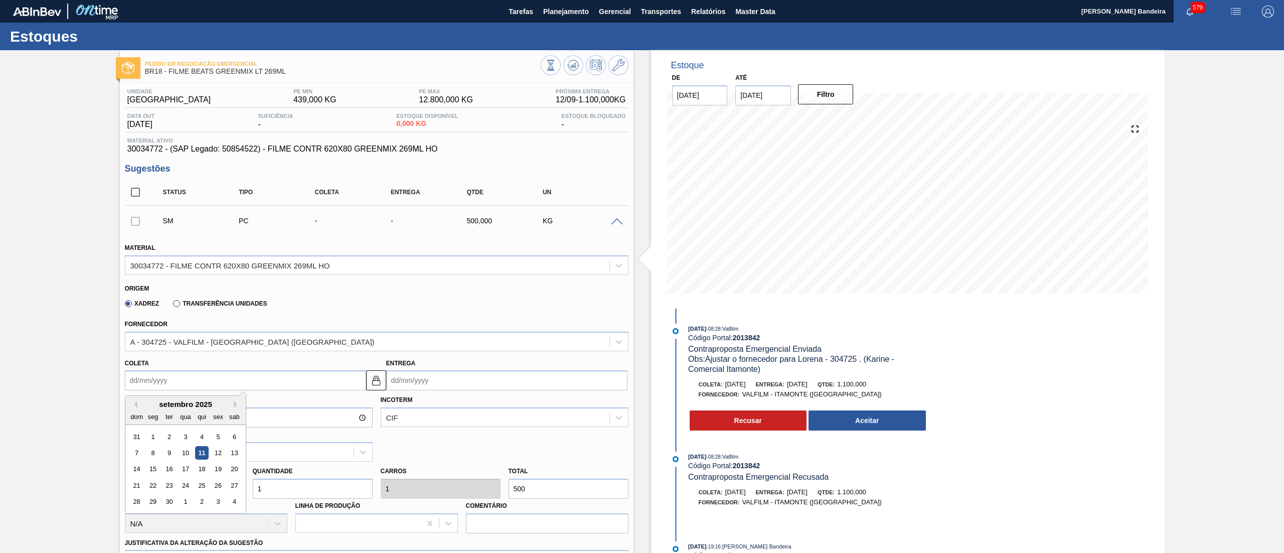
click at [236, 380] on input "Coleta" at bounding box center [245, 380] width 241 height 20
click at [218, 457] on div "12" at bounding box center [218, 453] width 14 height 14
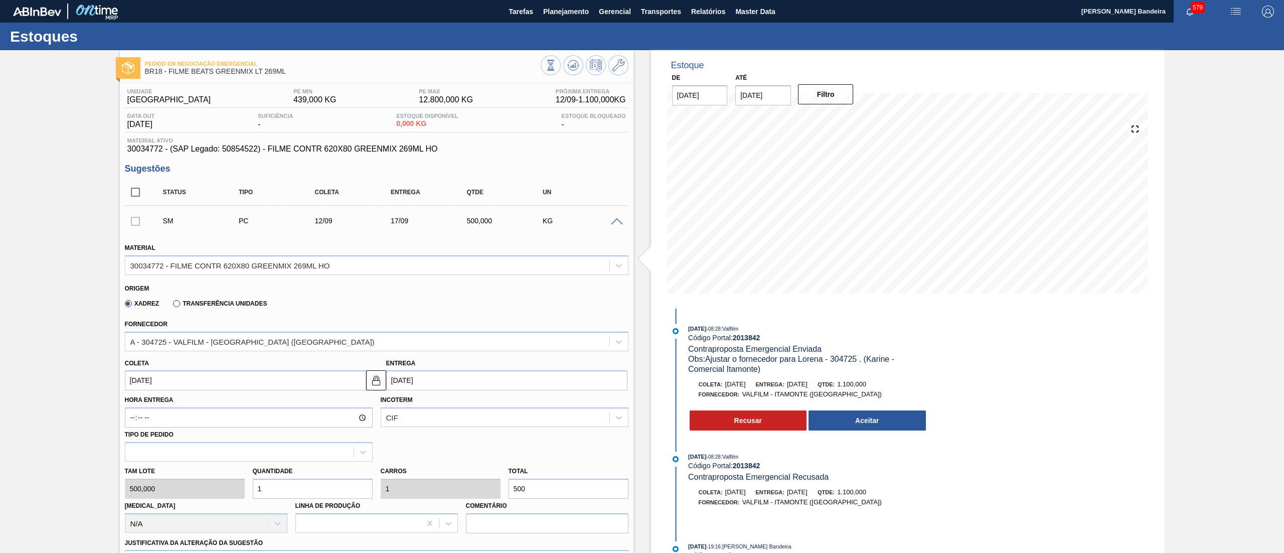
type input "[DATE]"
click at [241, 487] on div "Tam lote 500,000 Quantidade 1 Carros 1 Total 500 [MEDICAL_DATA] N/A Linha de Pr…" at bounding box center [376, 497] width 511 height 72
type input "2"
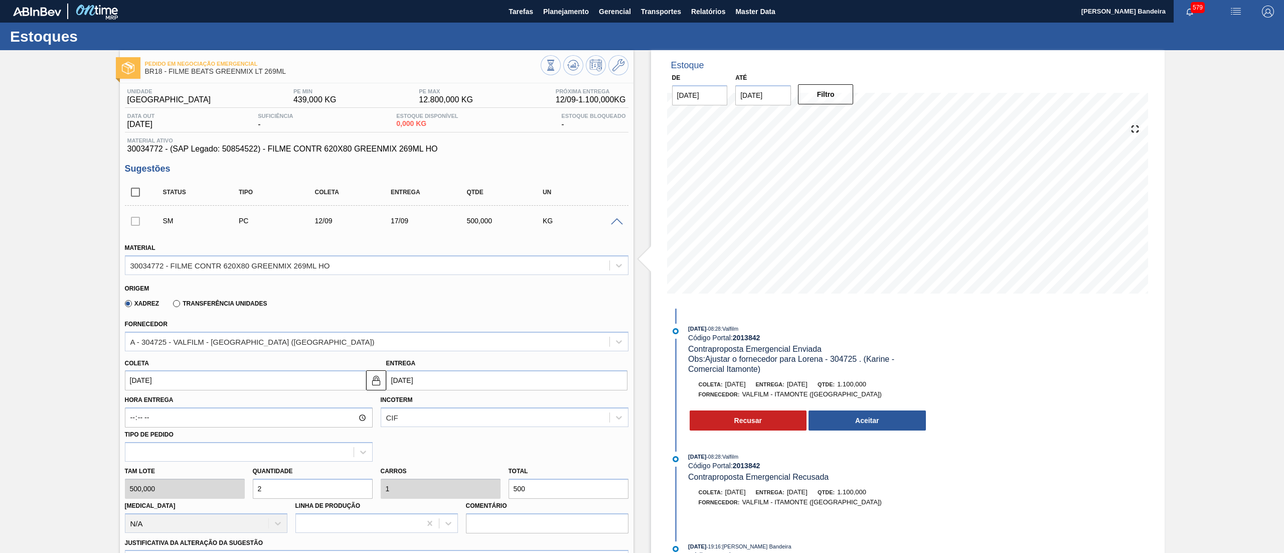
type input "1.000"
type input "2,1"
type input "1.050"
type input "2,"
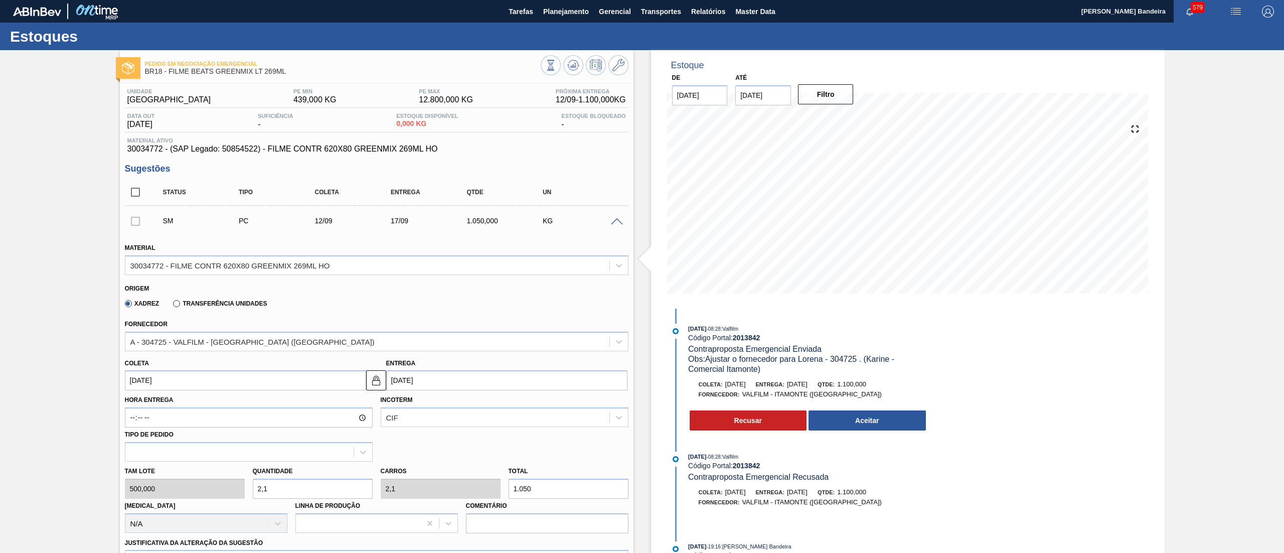
type input "2"
type input "1.000"
type input "2,2"
type input "1.100"
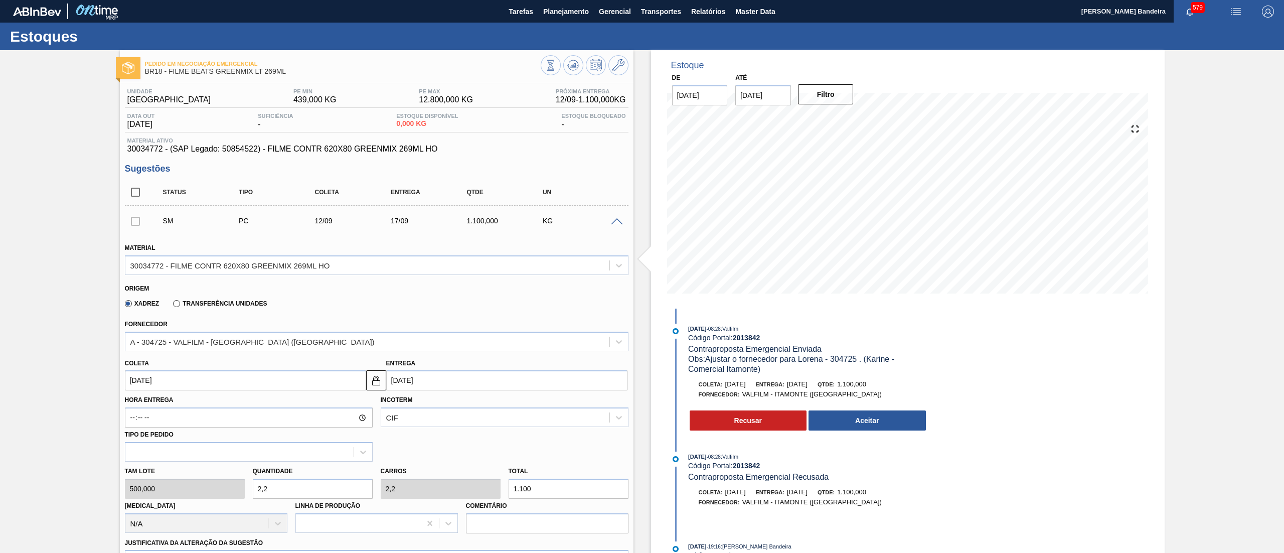
scroll to position [501, 0]
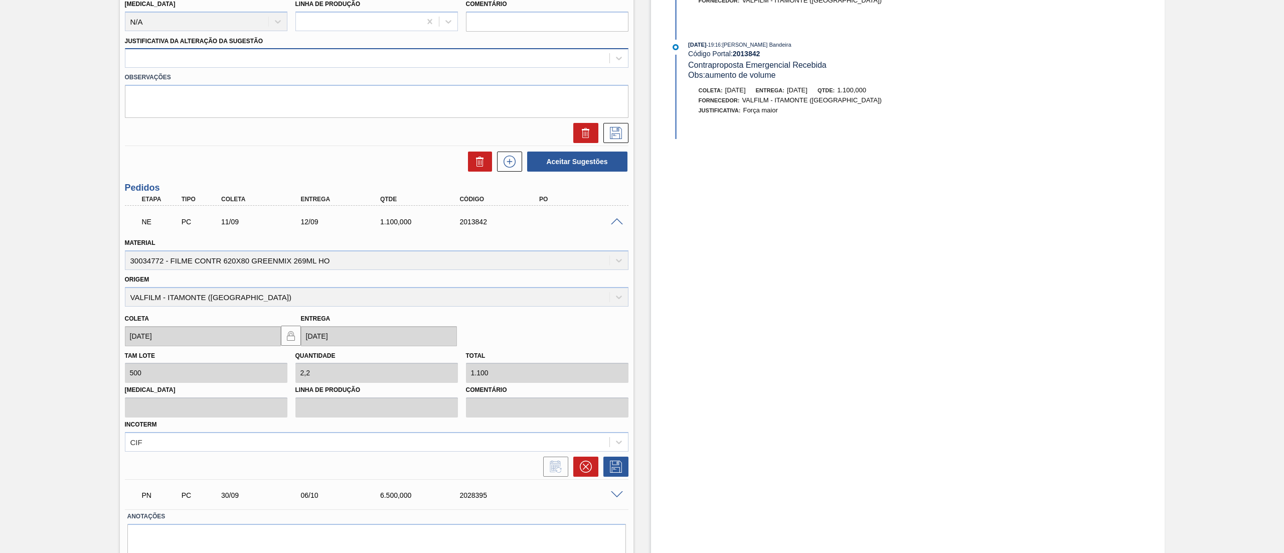
type input "2,2"
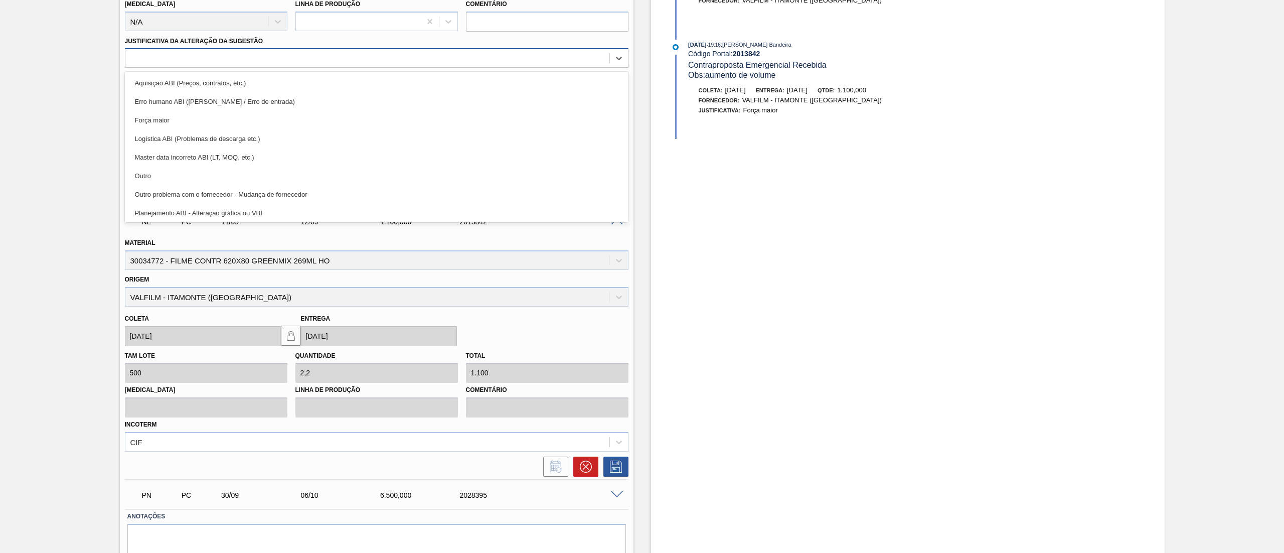
click at [211, 63] on div at bounding box center [367, 58] width 484 height 15
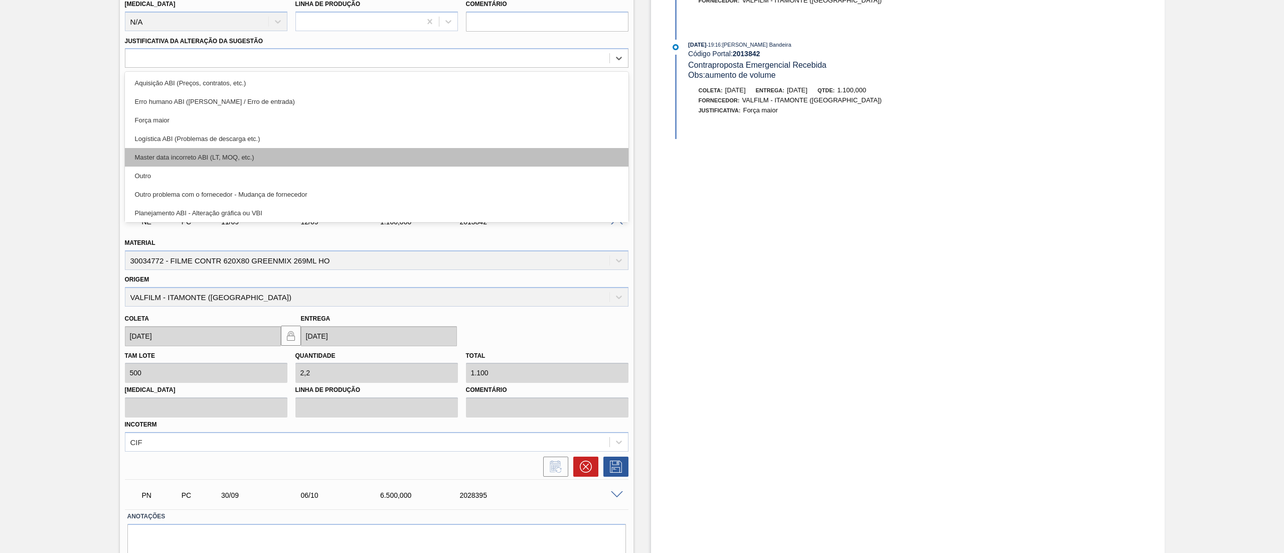
click at [178, 162] on div "Master data incorreto ABI (LT, MOQ, etc.)" at bounding box center [376, 157] width 503 height 19
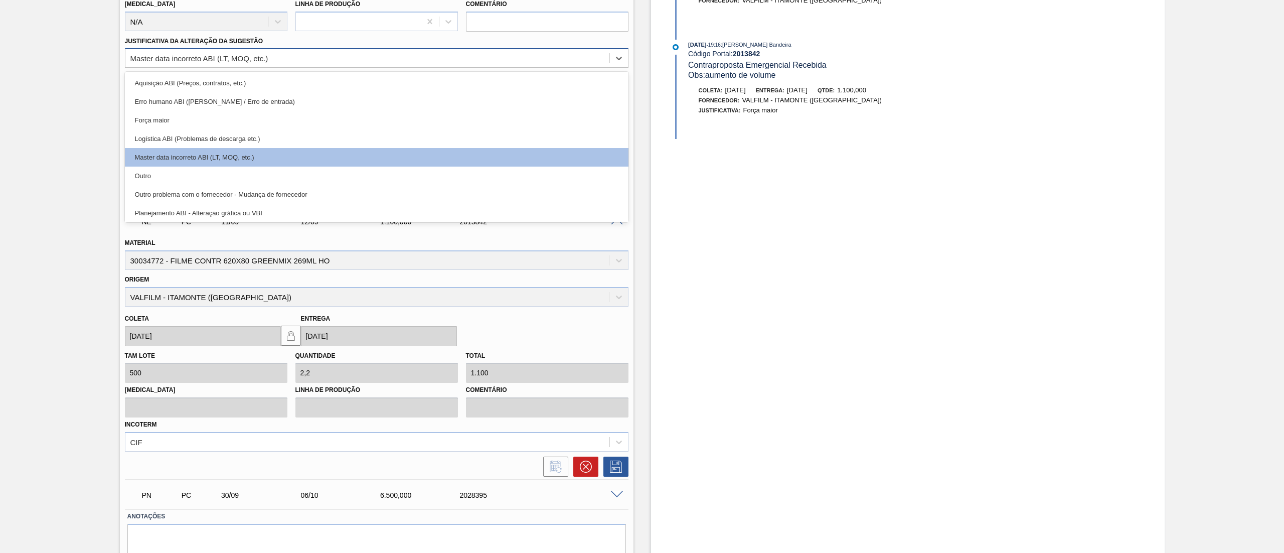
click at [161, 64] on div "Master data incorreto ABI (LT, MOQ, etc.)" at bounding box center [367, 58] width 484 height 15
drag, startPoint x: 159, startPoint y: 171, endPoint x: 246, endPoint y: 150, distance: 88.9
click at [159, 173] on div "Outro" at bounding box center [376, 175] width 503 height 19
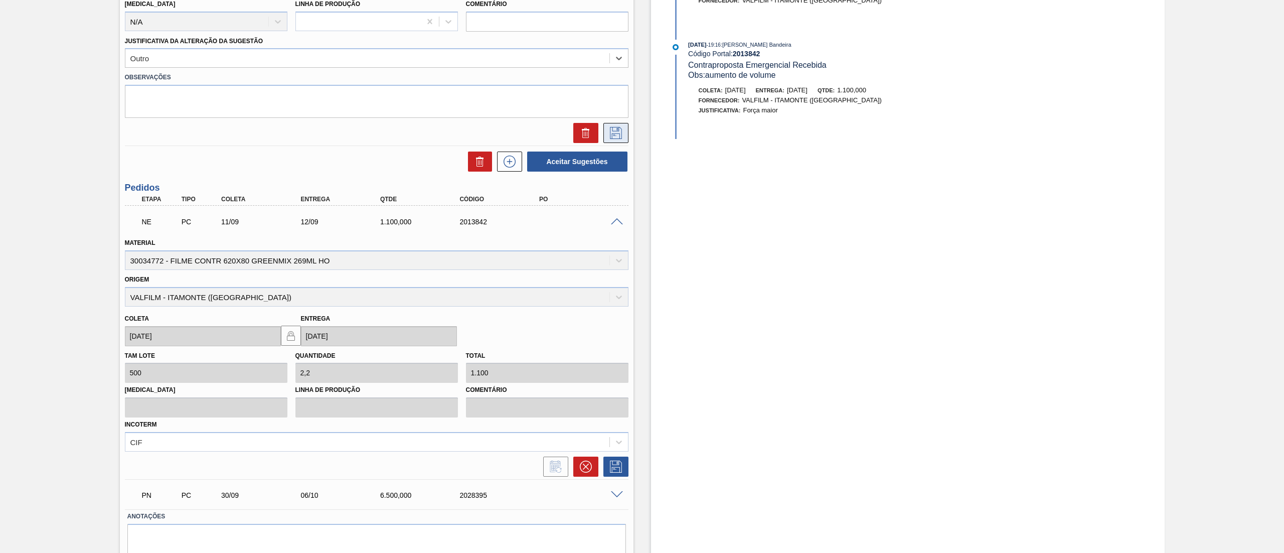
click at [613, 136] on icon at bounding box center [615, 132] width 5 height 8
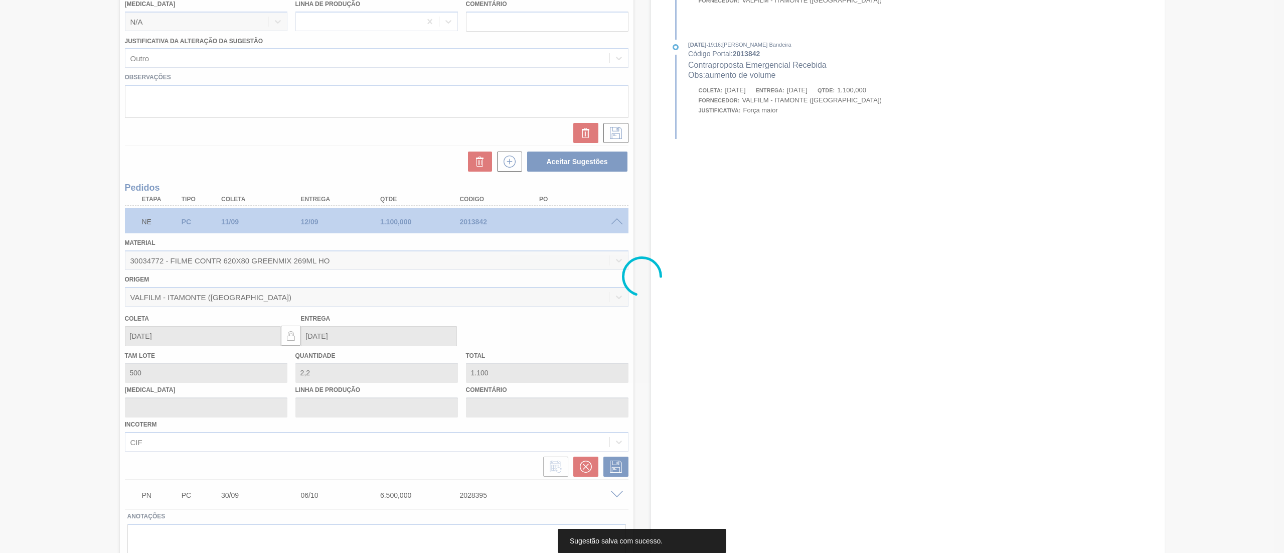
scroll to position [0, 0]
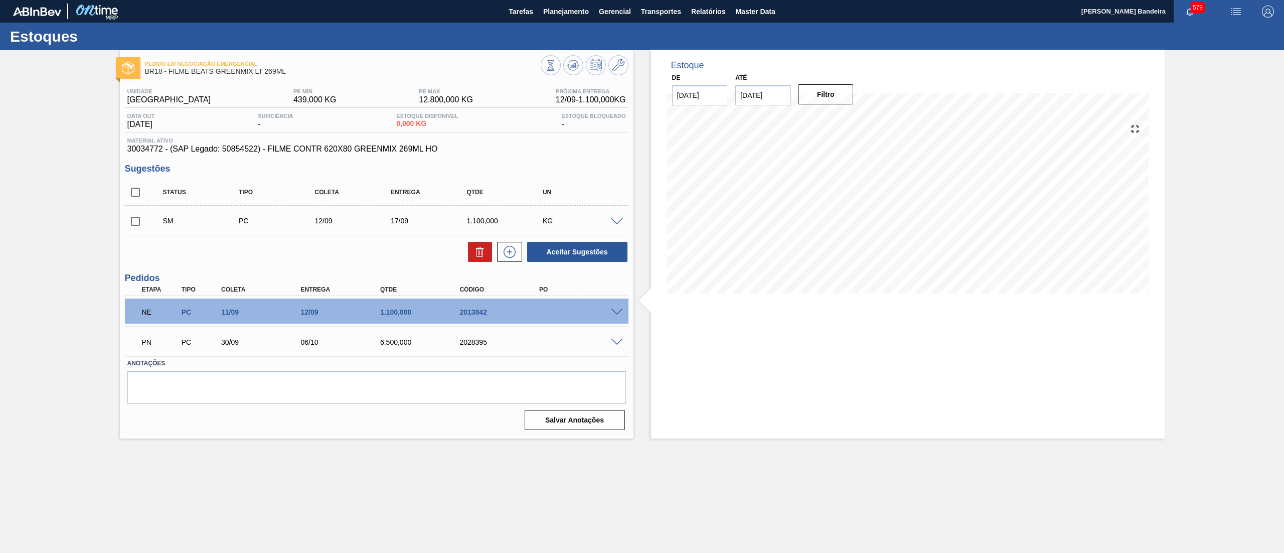
click at [135, 221] on input "checkbox" at bounding box center [135, 221] width 21 height 21
click at [566, 248] on button "Aceitar Sugestões" at bounding box center [577, 252] width 100 height 20
checkbox input "false"
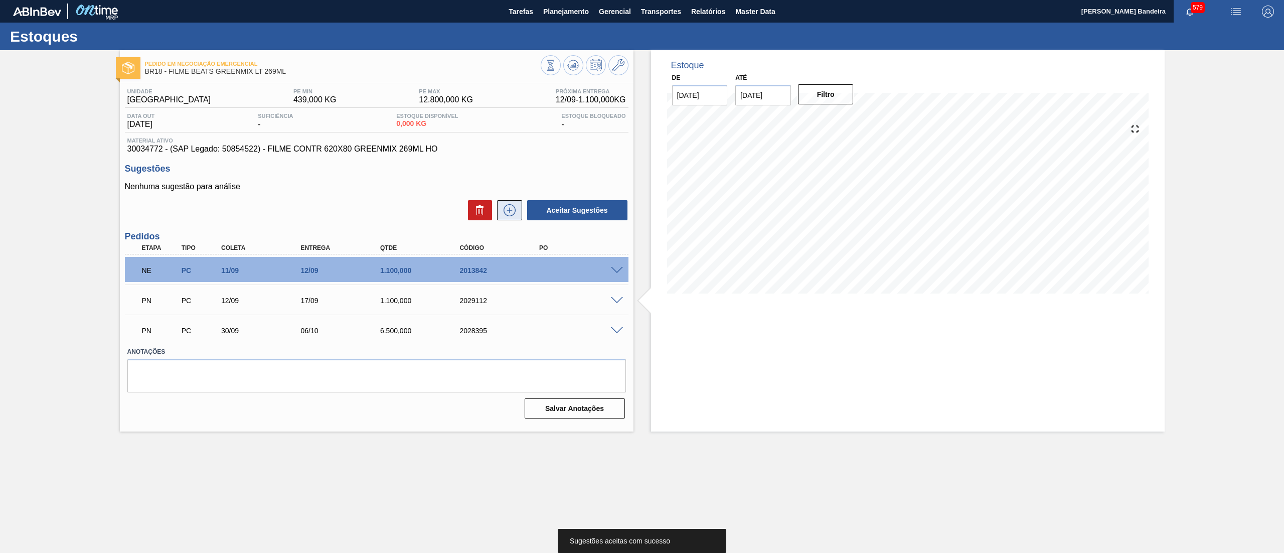
click at [512, 208] on icon at bounding box center [509, 210] width 16 height 12
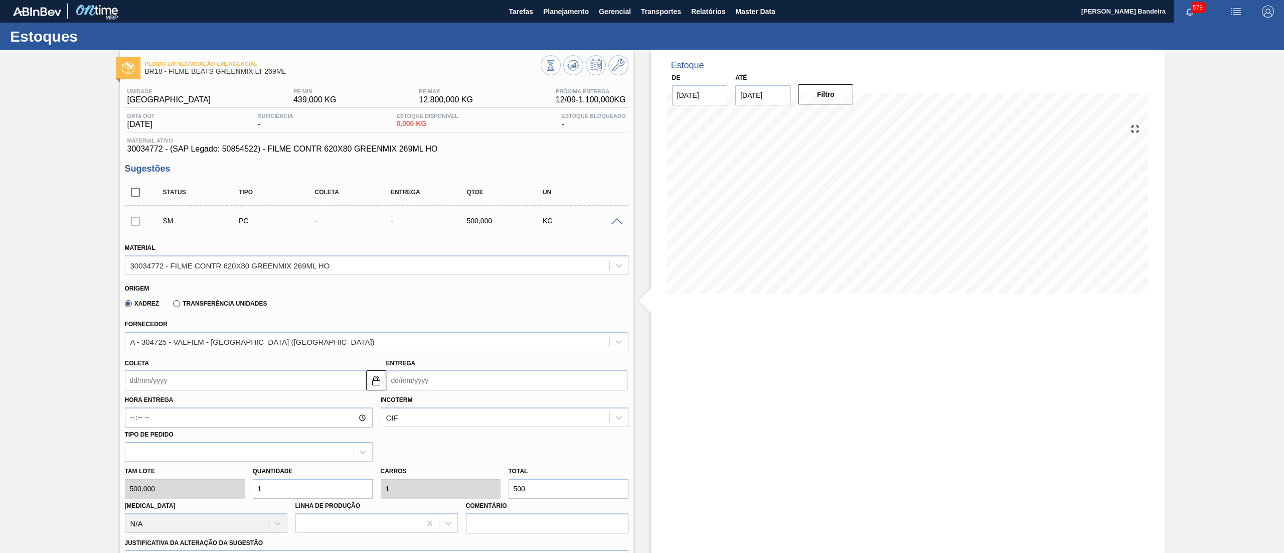
click at [179, 384] on input "Coleta" at bounding box center [245, 380] width 241 height 20
click at [159, 505] on div "29" at bounding box center [153, 502] width 14 height 14
type input "[DATE]"
click at [221, 482] on div "Tam lote 500,000 Quantidade 1 Carros 1 Total 500 [MEDICAL_DATA] N/A Linha de Pr…" at bounding box center [376, 497] width 511 height 72
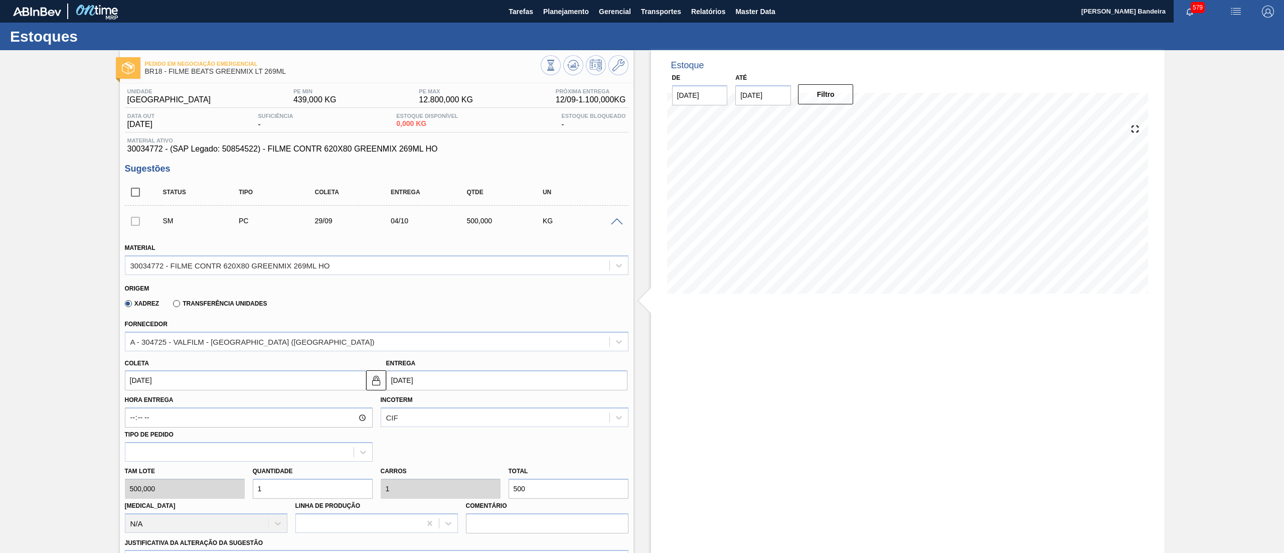
type input "12"
type input "6.000"
type input "12,5"
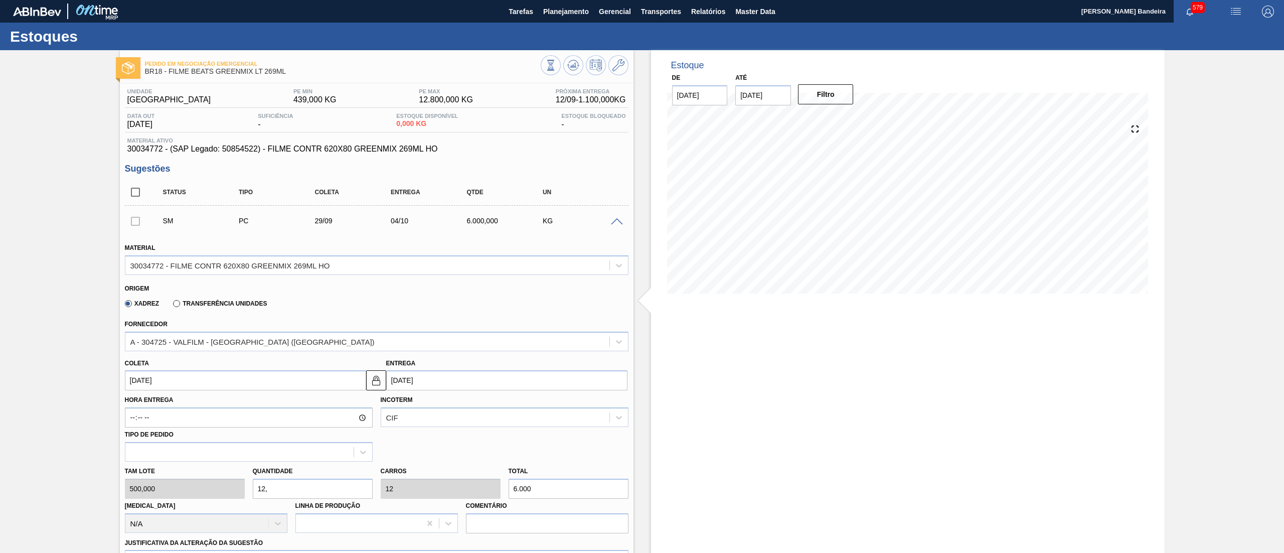
type input "6.250"
type input "12,"
type input "12"
type input "6.000"
type input "123"
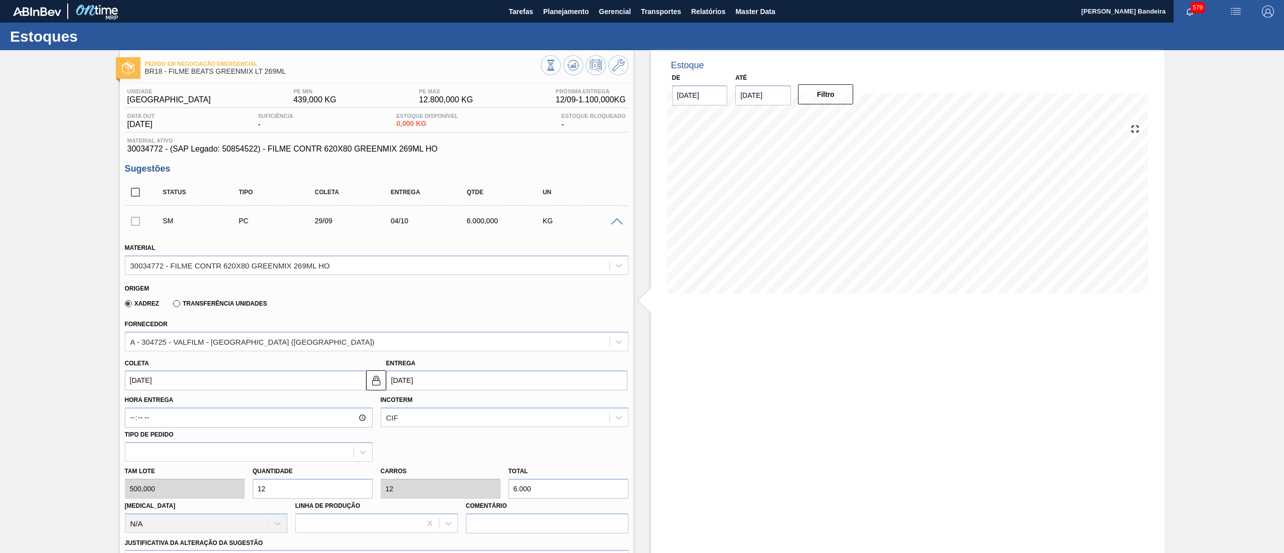
type input "123"
type input "61.500"
type input "12"
type input "6.000"
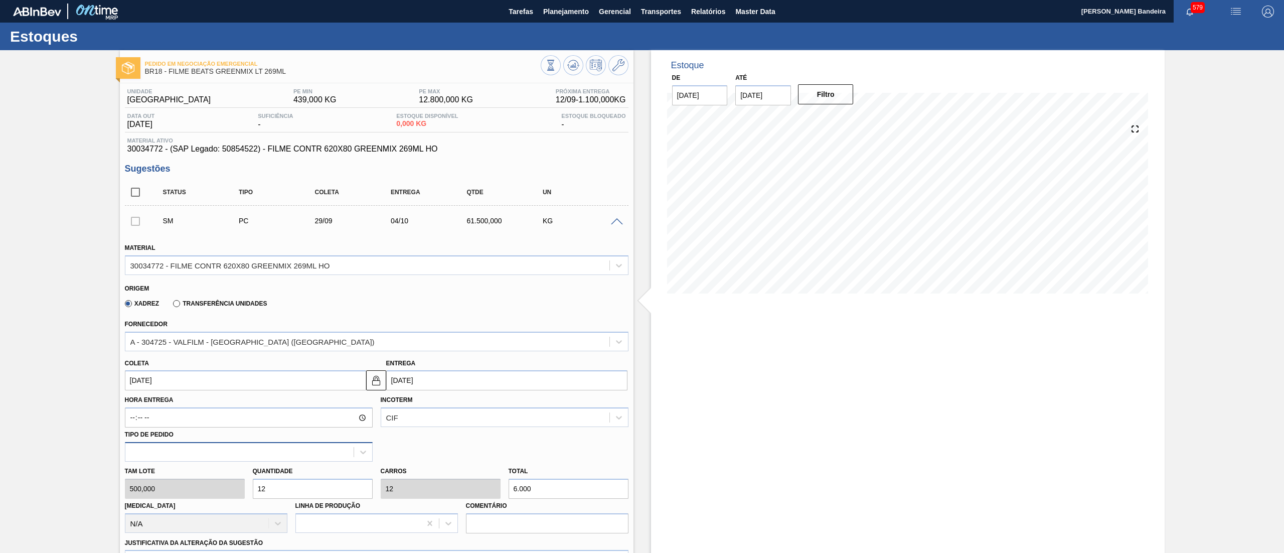
type input "1"
type input "500"
type input "13"
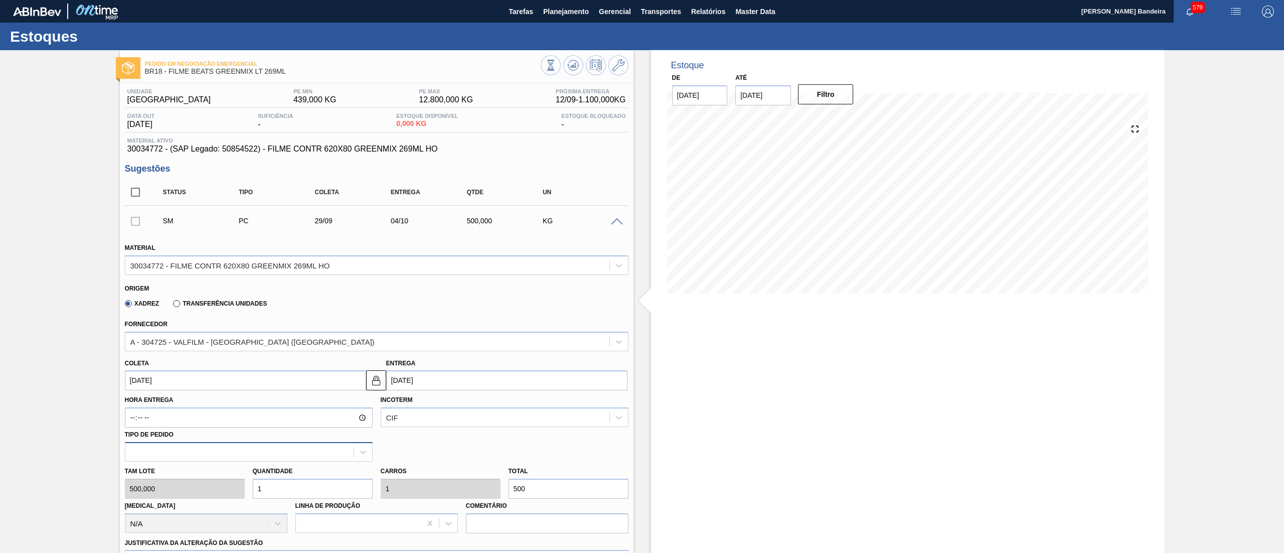
type input "6.500"
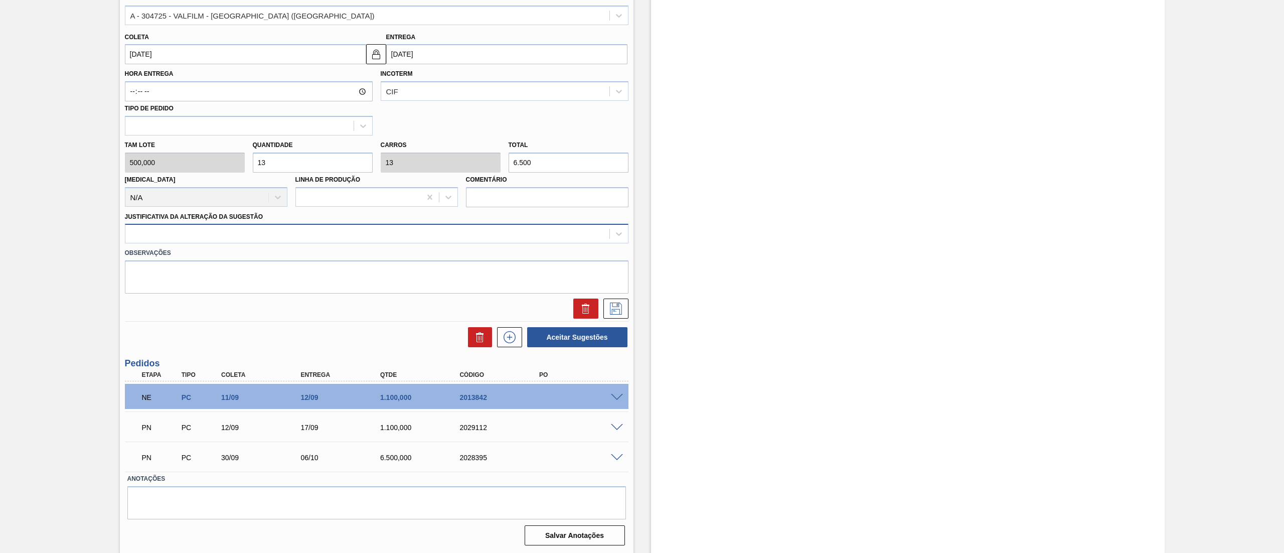
type input "13"
click at [185, 240] on div at bounding box center [367, 234] width 484 height 15
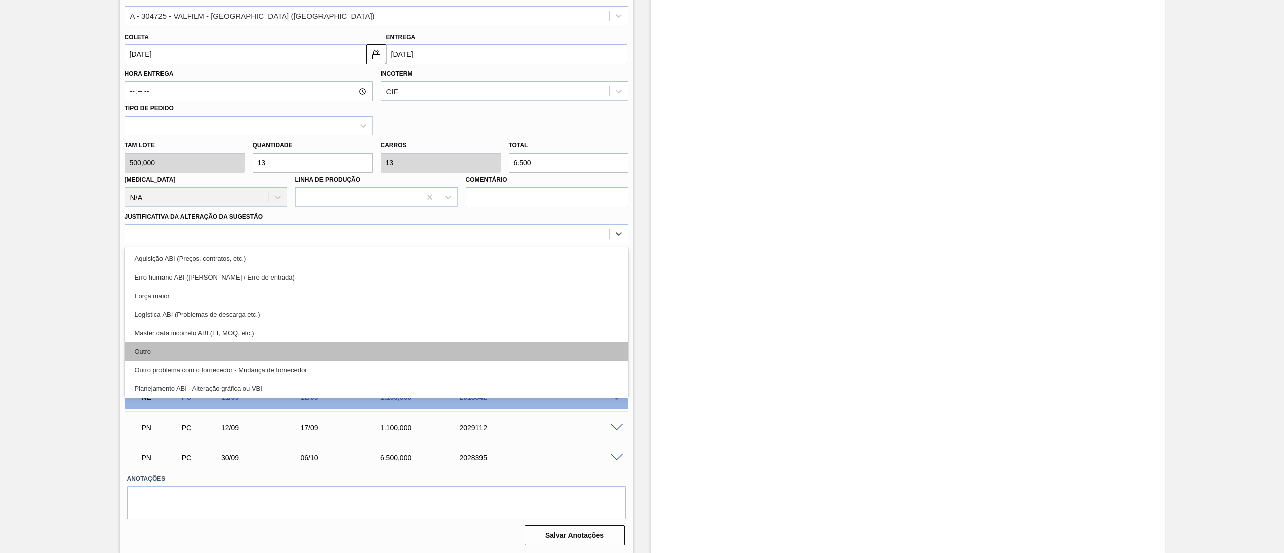
click at [179, 358] on div "Outro" at bounding box center [376, 351] width 503 height 19
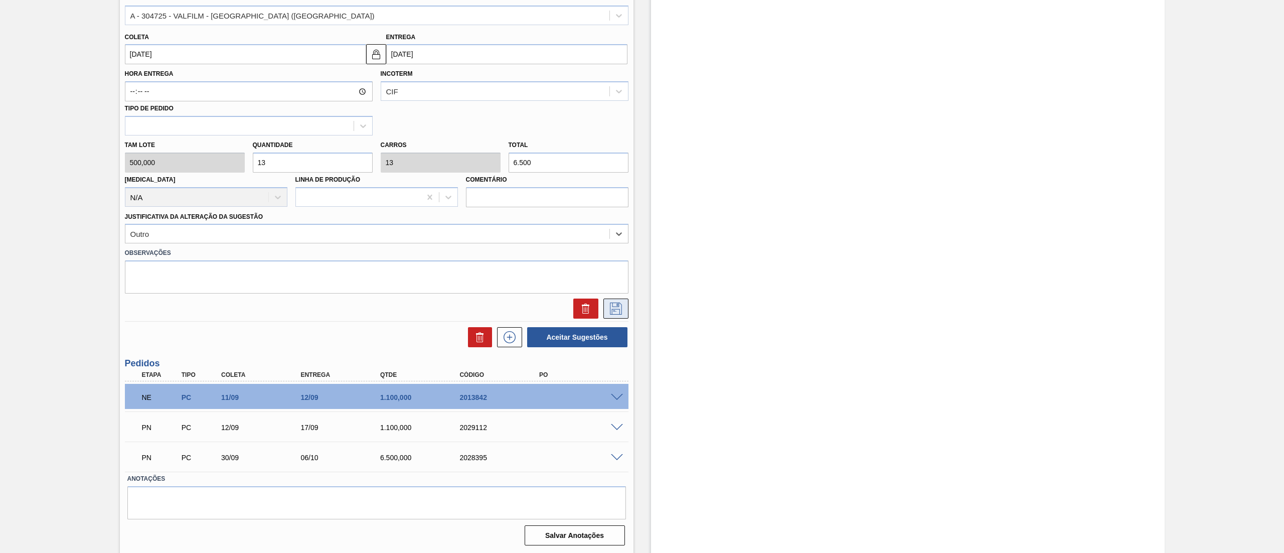
click at [612, 310] on icon at bounding box center [616, 308] width 16 height 12
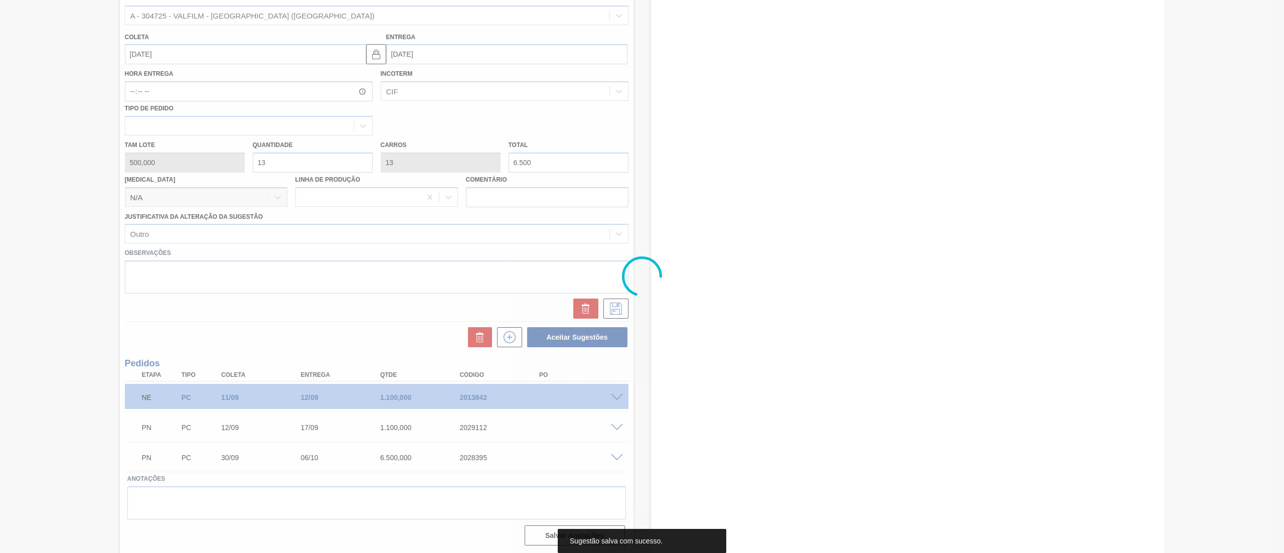
scroll to position [0, 0]
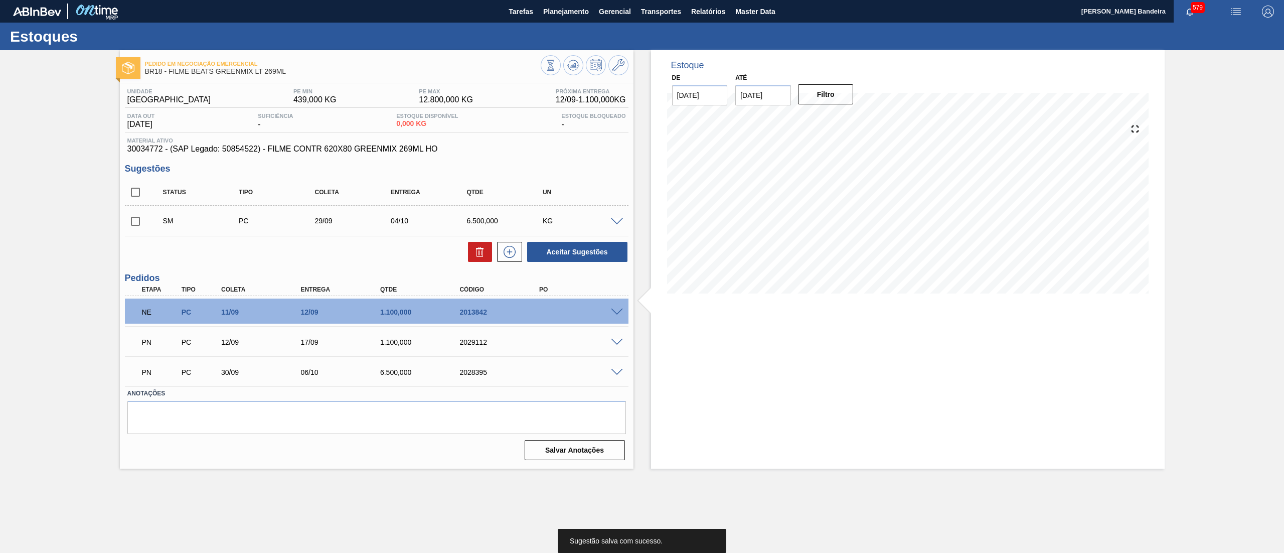
click at [137, 222] on input "checkbox" at bounding box center [135, 221] width 21 height 21
click at [584, 252] on button "Aceitar Sugestões" at bounding box center [577, 252] width 100 height 20
checkbox input "false"
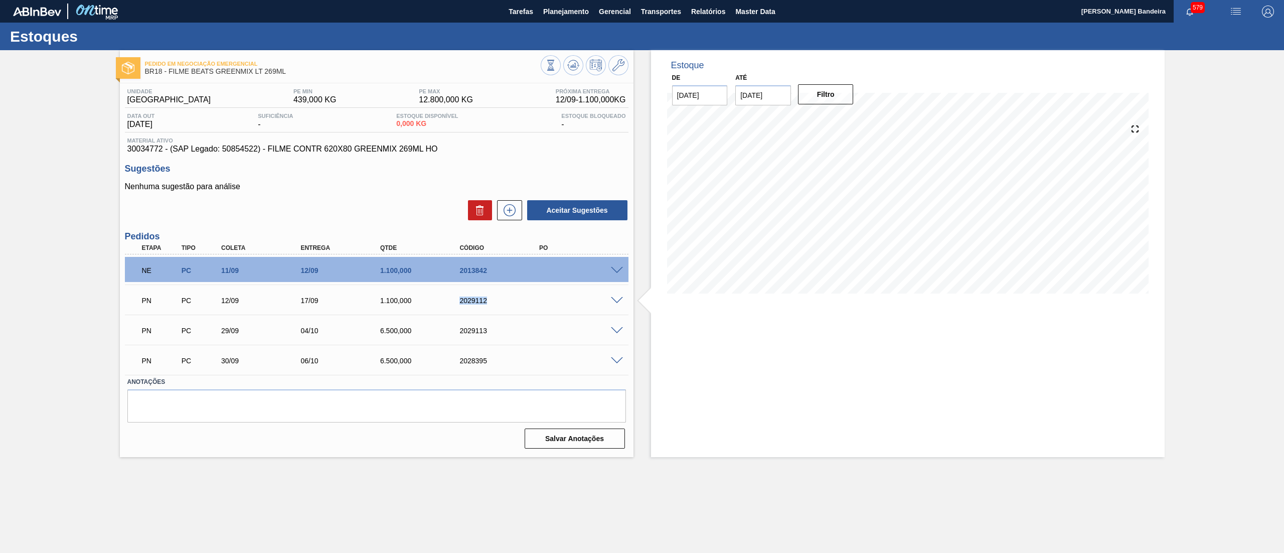
drag, startPoint x: 448, startPoint y: 304, endPoint x: 508, endPoint y: 310, distance: 60.0
click at [508, 310] on div "PN PC 12/09 17/09 1.100,000 2029112" at bounding box center [376, 299] width 503 height 25
copy div "2029112"
click at [618, 361] on span at bounding box center [617, 361] width 12 height 8
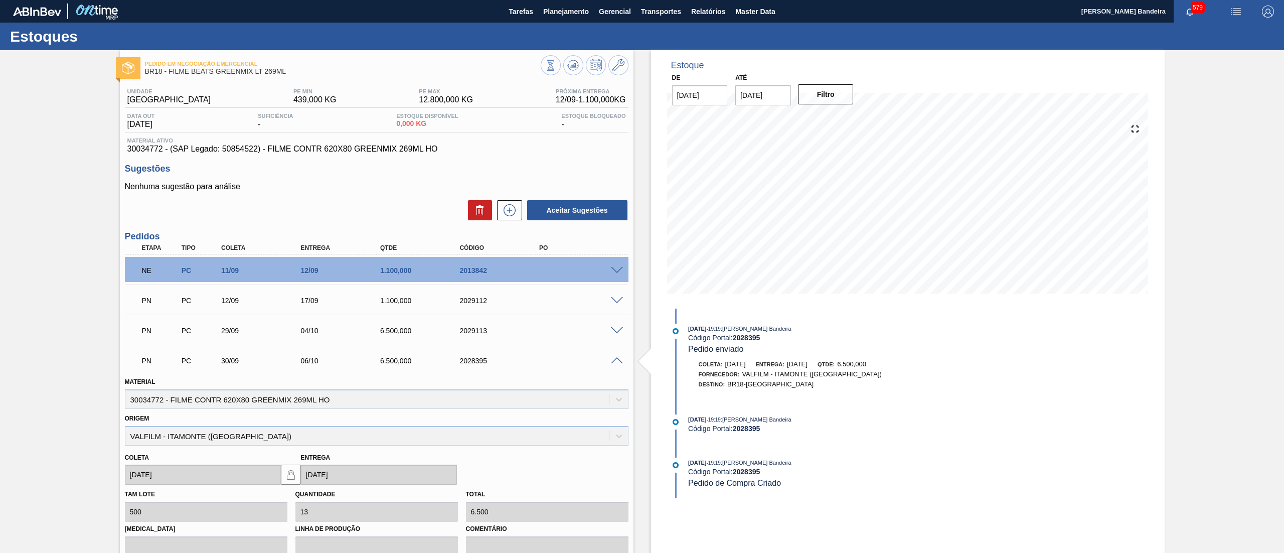
click at [618, 361] on span at bounding box center [617, 361] width 12 height 8
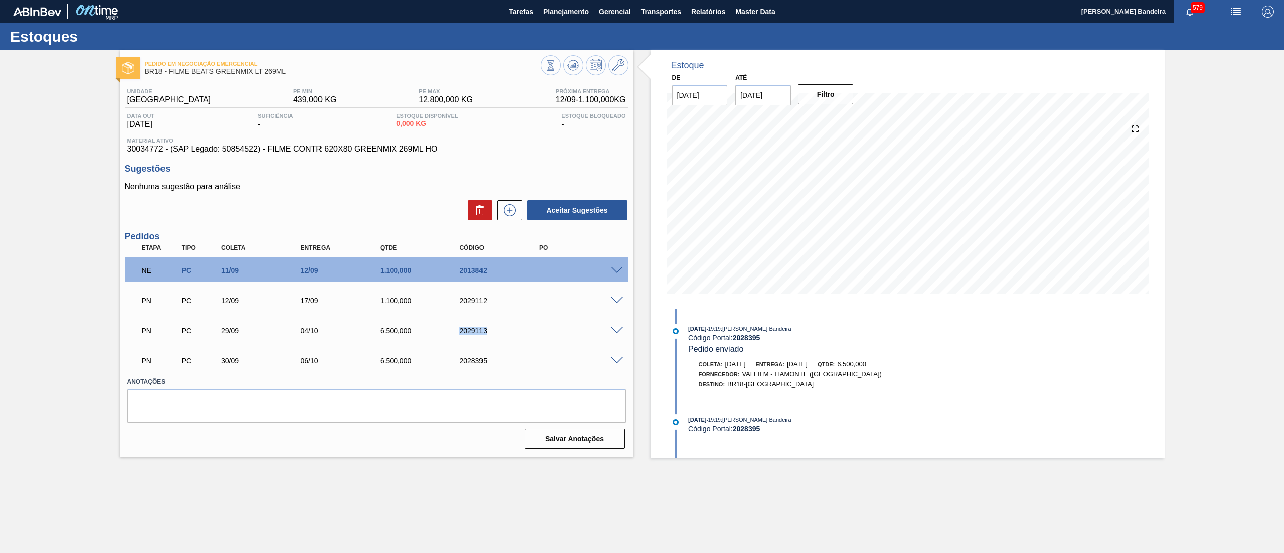
drag, startPoint x: 517, startPoint y: 335, endPoint x: 454, endPoint y: 327, distance: 64.2
click at [454, 327] on div "2029113" at bounding box center [492, 330] width 79 height 8
copy div "2029113"
click at [568, 11] on span "Planejamento" at bounding box center [566, 12] width 46 height 12
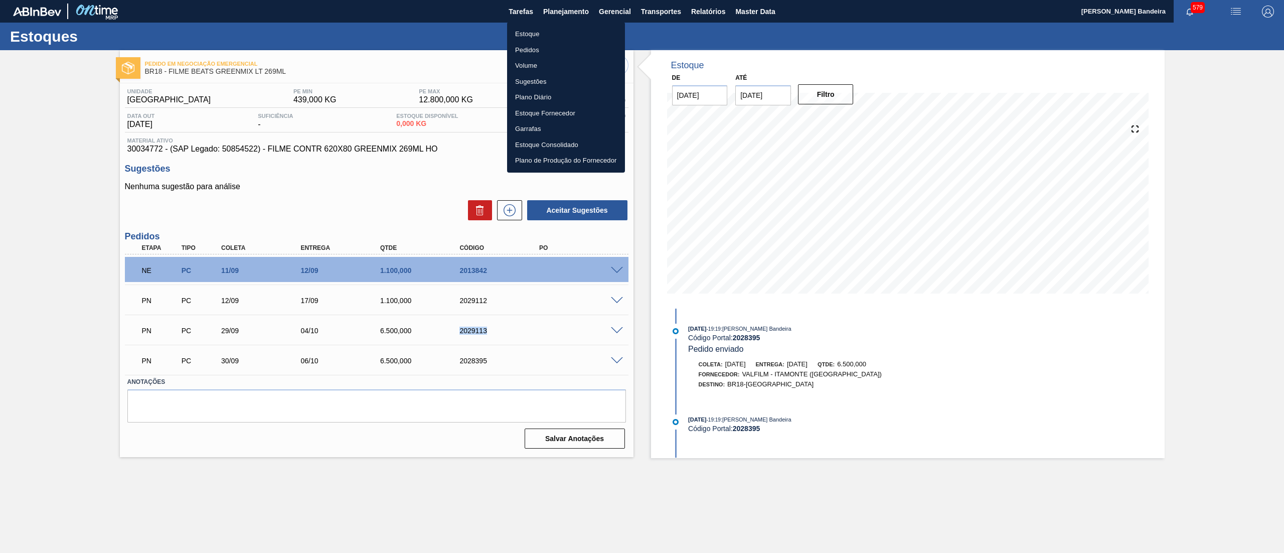
click at [558, 37] on li "Estoque" at bounding box center [566, 34] width 118 height 16
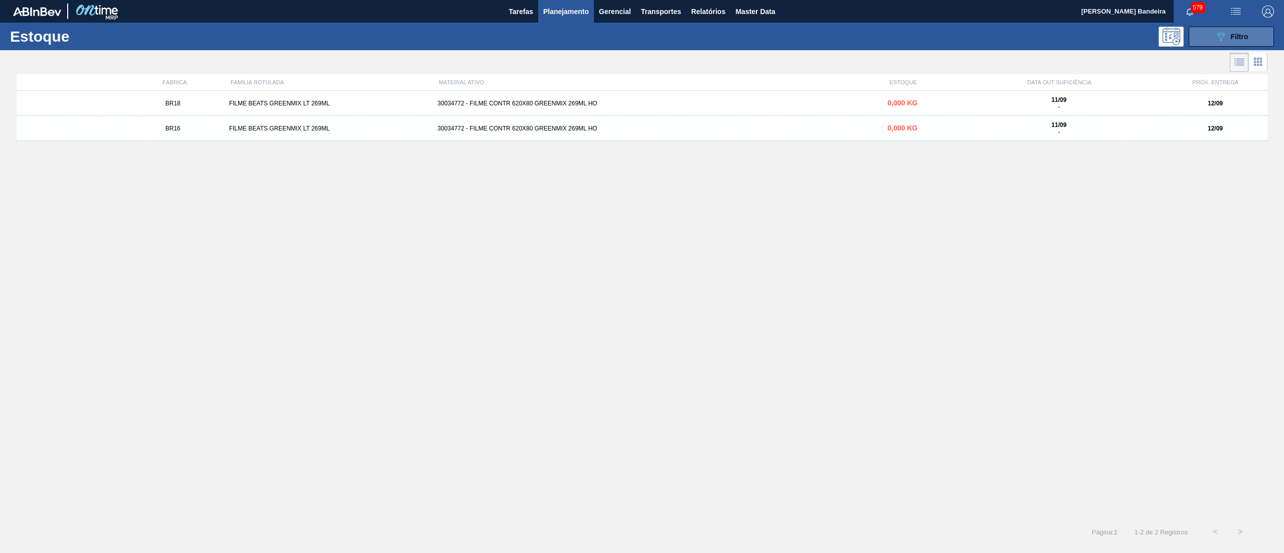
click at [1213, 30] on button "089F7B8B-B2A5-4AFE-B5C0-19BA573D28AC Filtro" at bounding box center [1230, 37] width 85 height 20
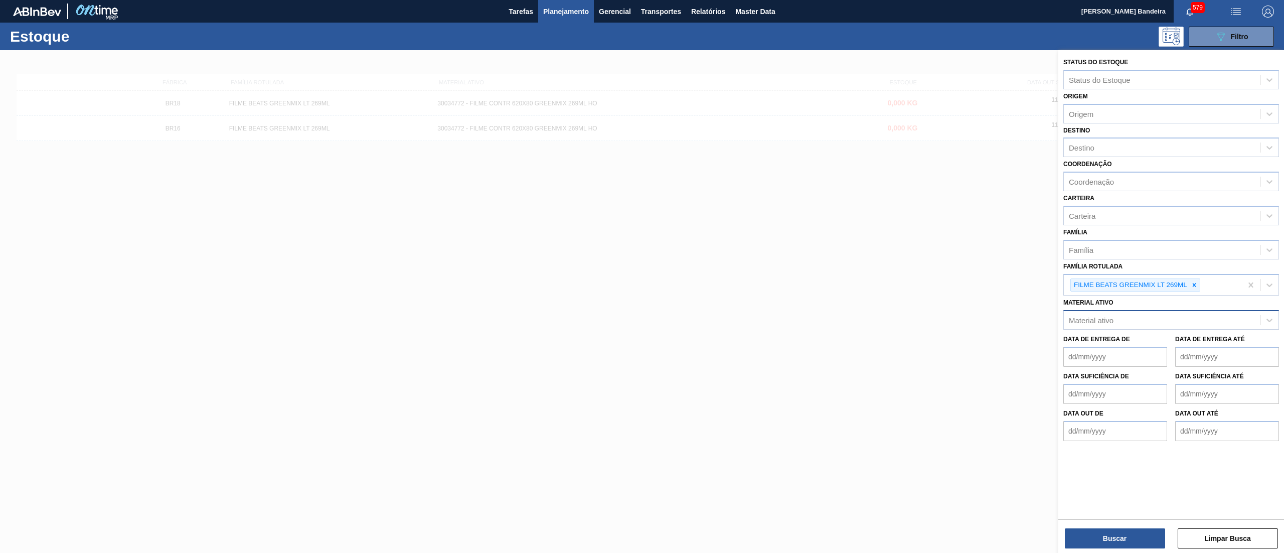
click at [1084, 313] on div "Material ativo" at bounding box center [1161, 320] width 196 height 15
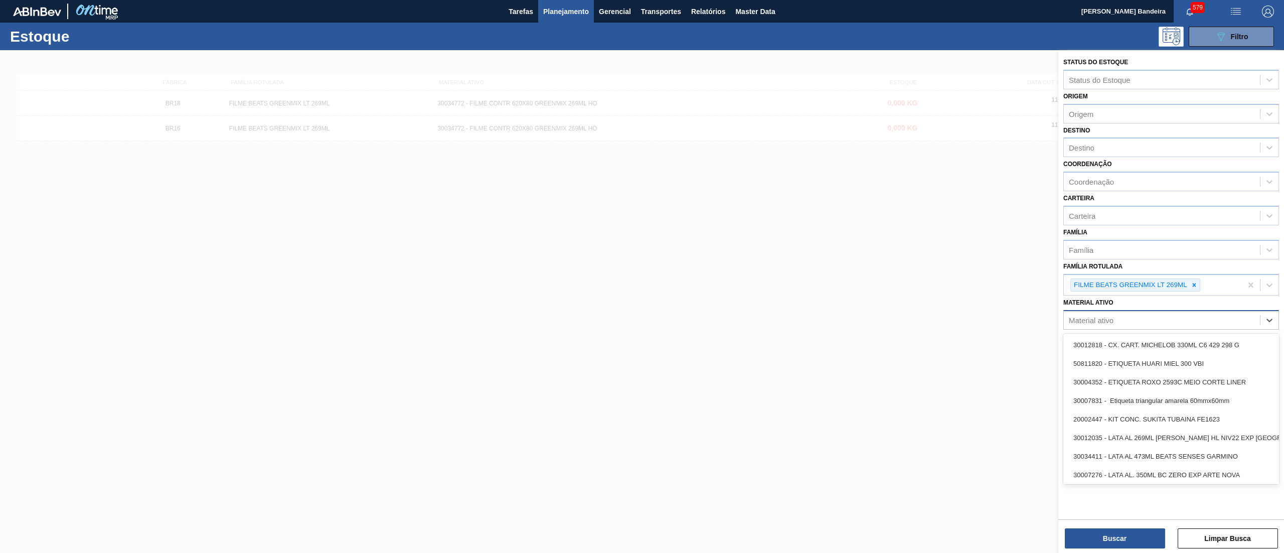
paste ativo "30003102"
type ativo "30003102"
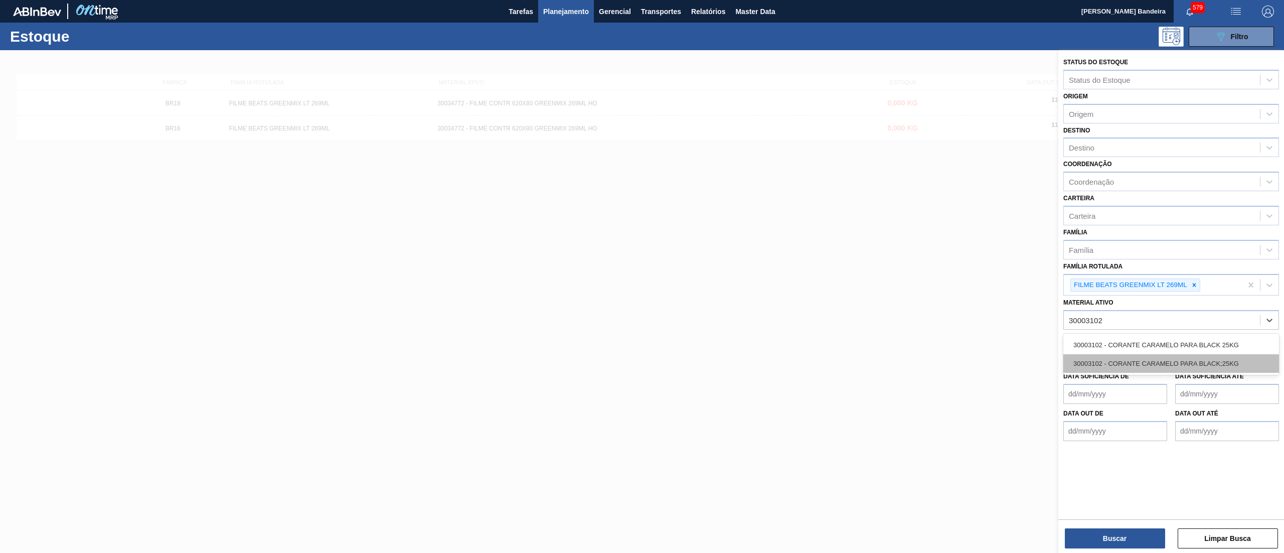
click at [1099, 352] on div "30003102 - CORANTE CARAMELO PARA BLACK 25KG 30003102 - CORANTE CARAMELO PARA BL…" at bounding box center [1171, 353] width 216 height 41
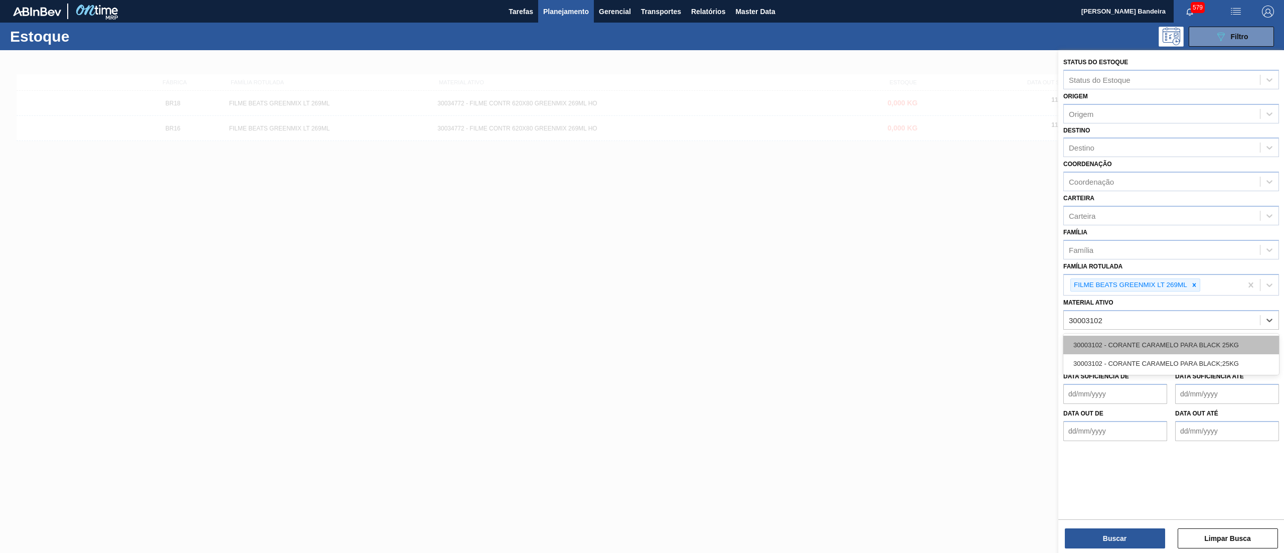
click at [1164, 341] on div "30003102 - CORANTE CARAMELO PARA BLACK 25KG" at bounding box center [1171, 344] width 216 height 19
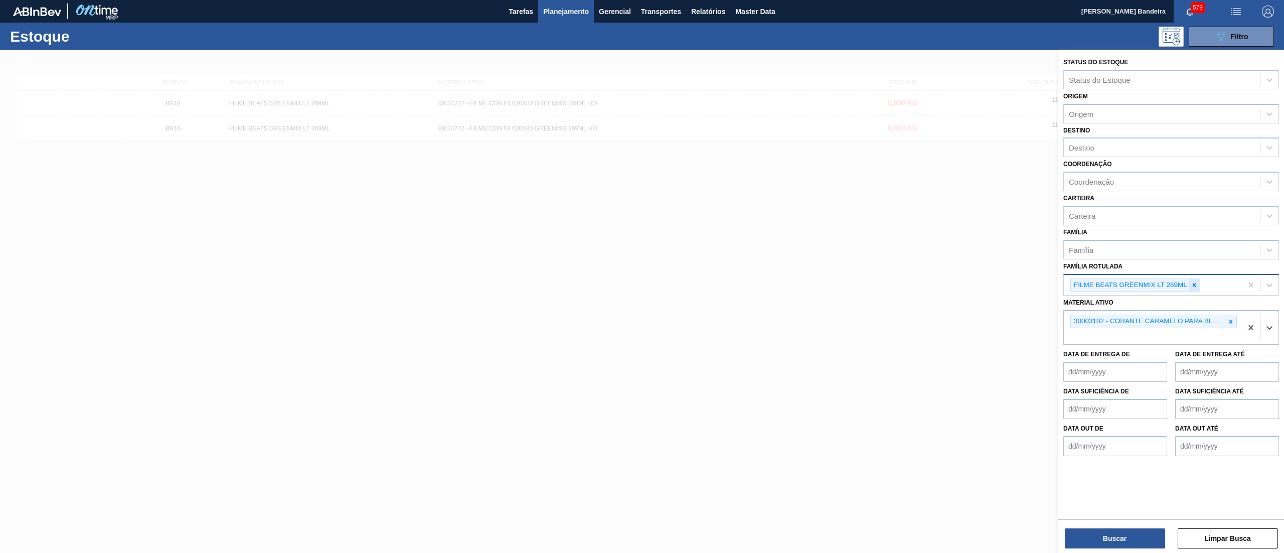
click at [1189, 282] on div at bounding box center [1193, 285] width 11 height 13
click at [1096, 533] on button "Buscar" at bounding box center [1114, 538] width 100 height 20
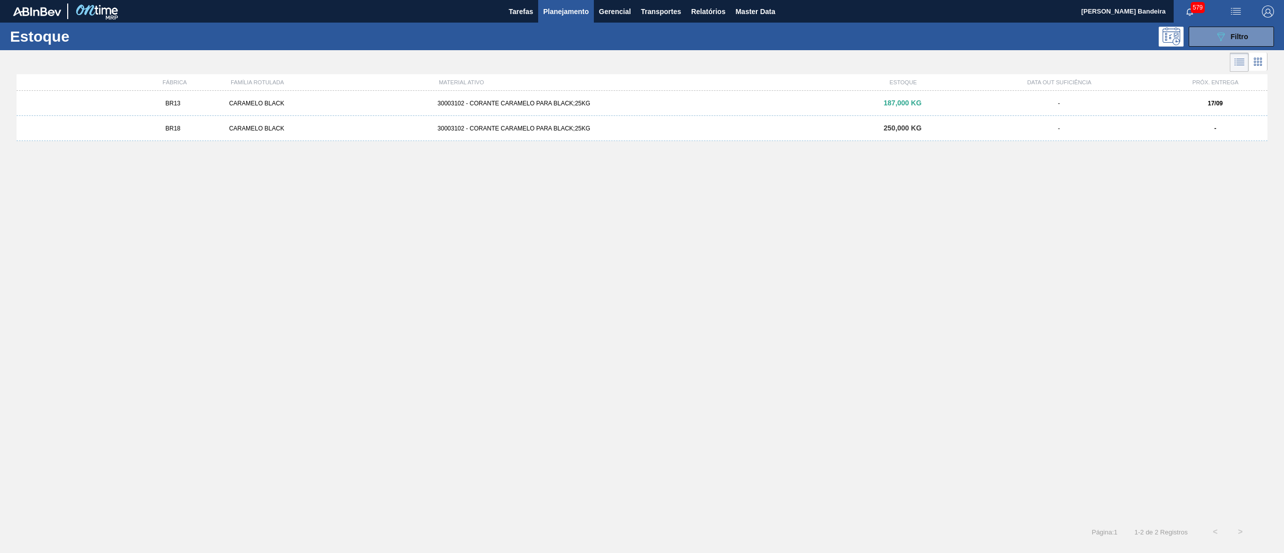
click at [457, 108] on div "BR13 CARAMELO BLACK 30003102 - CORANTE CARAMELO PARA BLACK;25KG 187,000 KG - 17…" at bounding box center [642, 103] width 1250 height 25
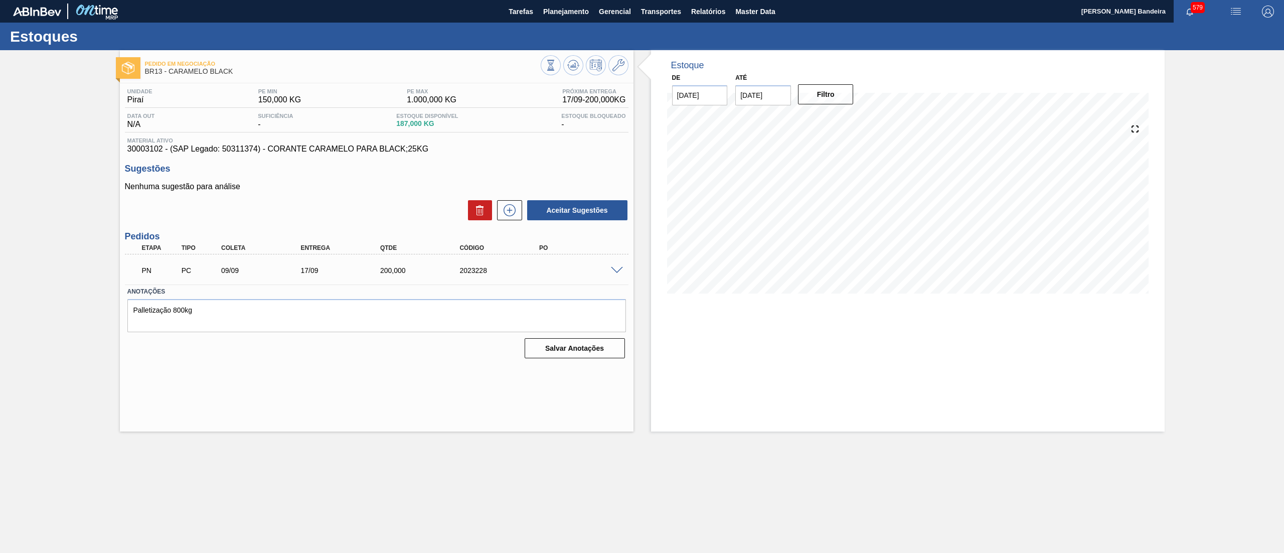
click at [614, 268] on span at bounding box center [617, 271] width 12 height 8
